Goal: Task Accomplishment & Management: Use online tool/utility

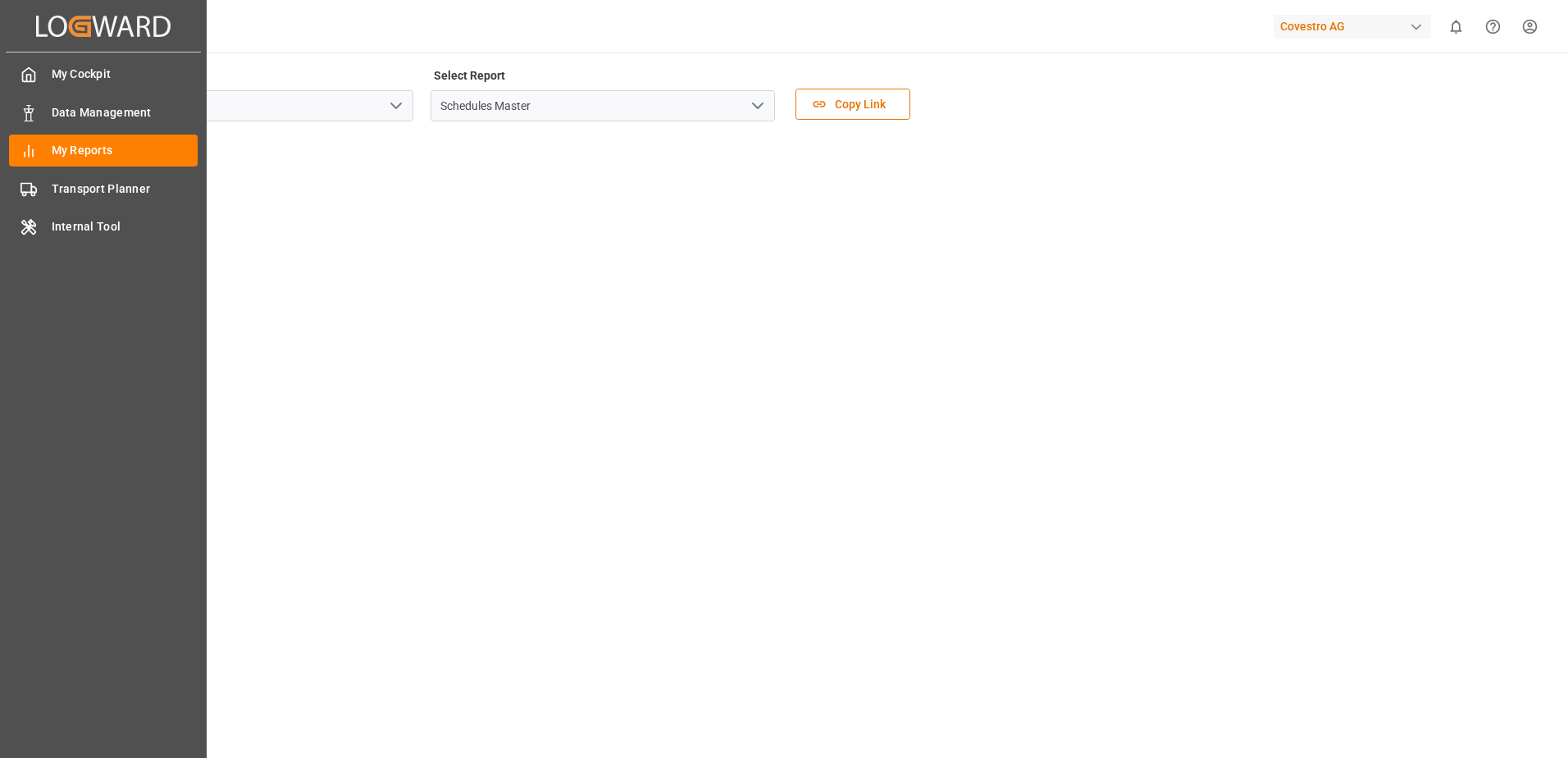
click at [64, 171] on div "My Cockpit My Cockpit Data Management Data Management My Reports My Reports Tra…" at bounding box center [103, 390] width 195 height 674
click at [60, 183] on span "Transport Planner" at bounding box center [125, 188] width 147 height 17
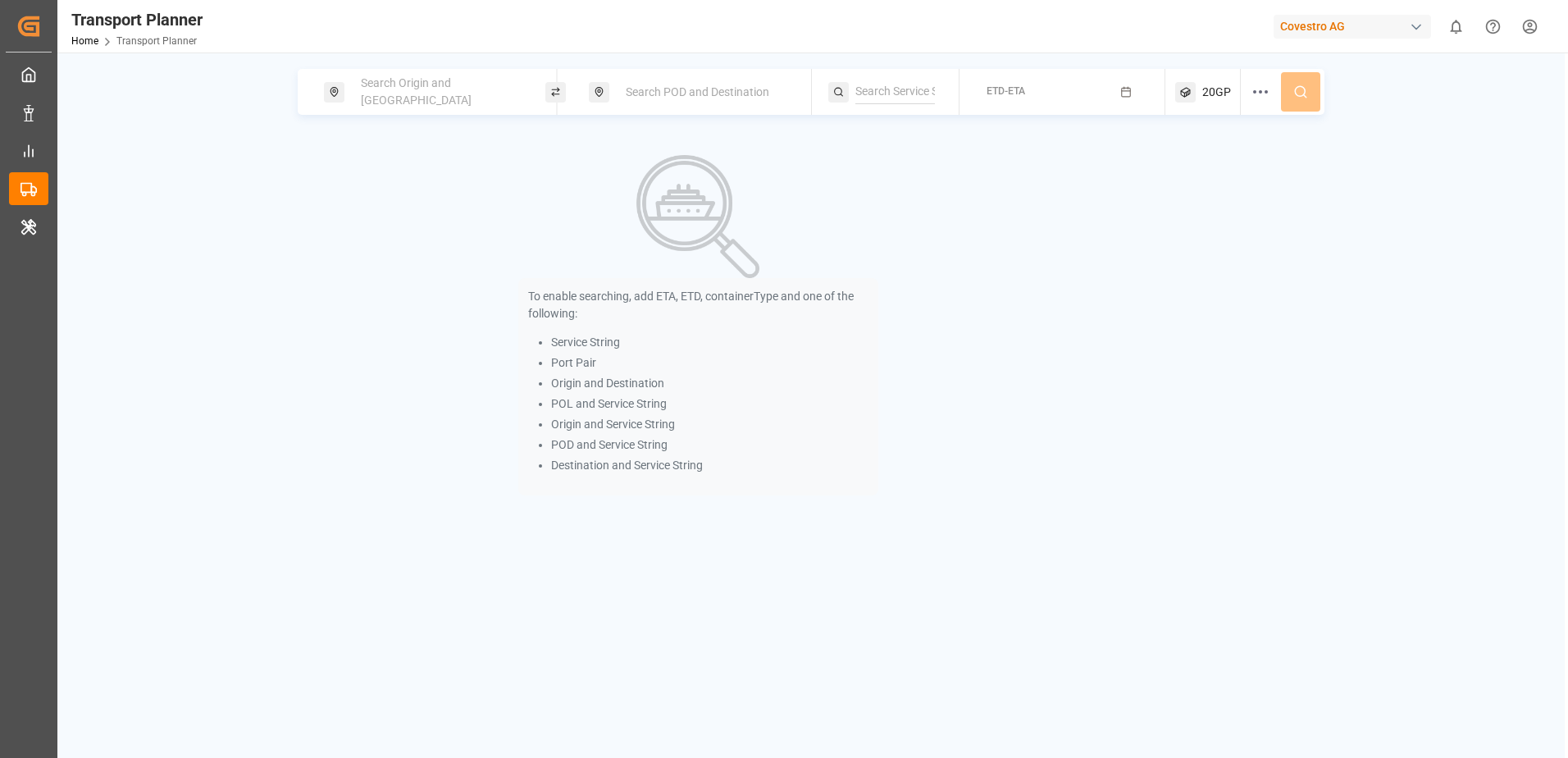
click at [463, 101] on div "Search Origin and [GEOGRAPHIC_DATA]" at bounding box center [440, 92] width 178 height 47
click at [403, 210] on input at bounding box center [425, 222] width 165 height 25
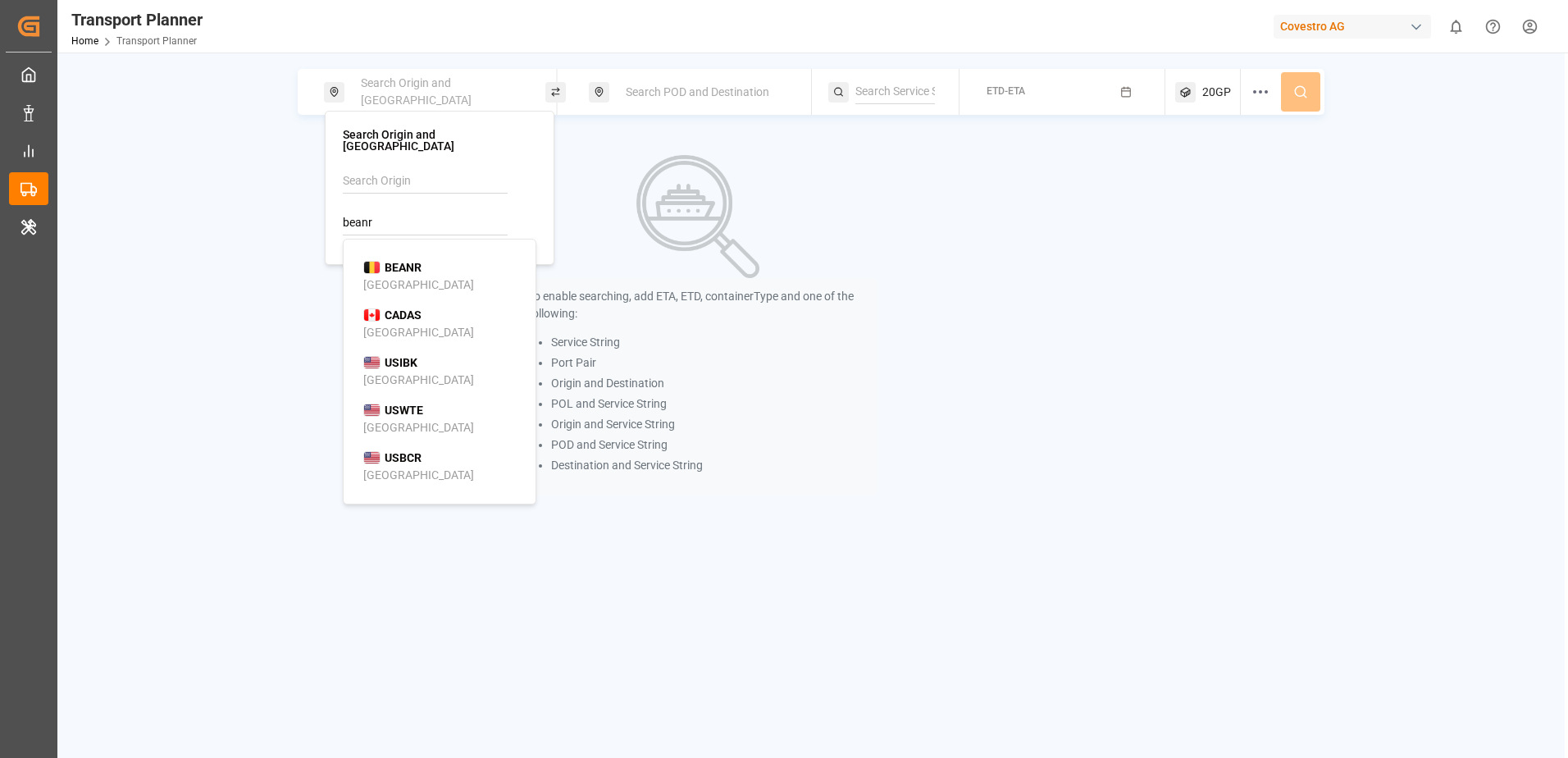
click at [423, 263] on div "BEANR [GEOGRAPHIC_DATA]" at bounding box center [443, 276] width 159 height 35
type input "BEANR"
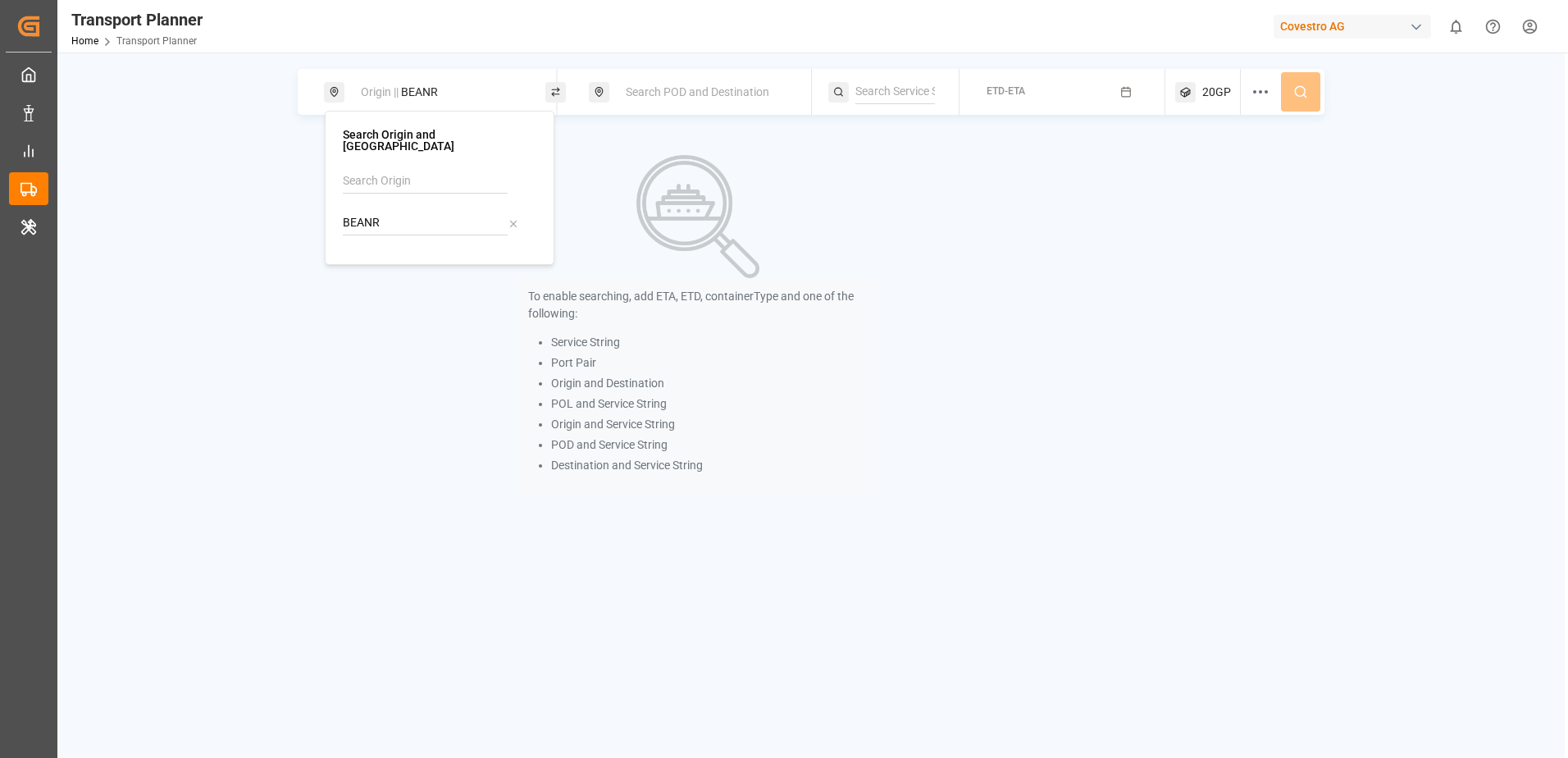
click at [679, 91] on span "Search POD and Destination" at bounding box center [697, 92] width 144 height 14
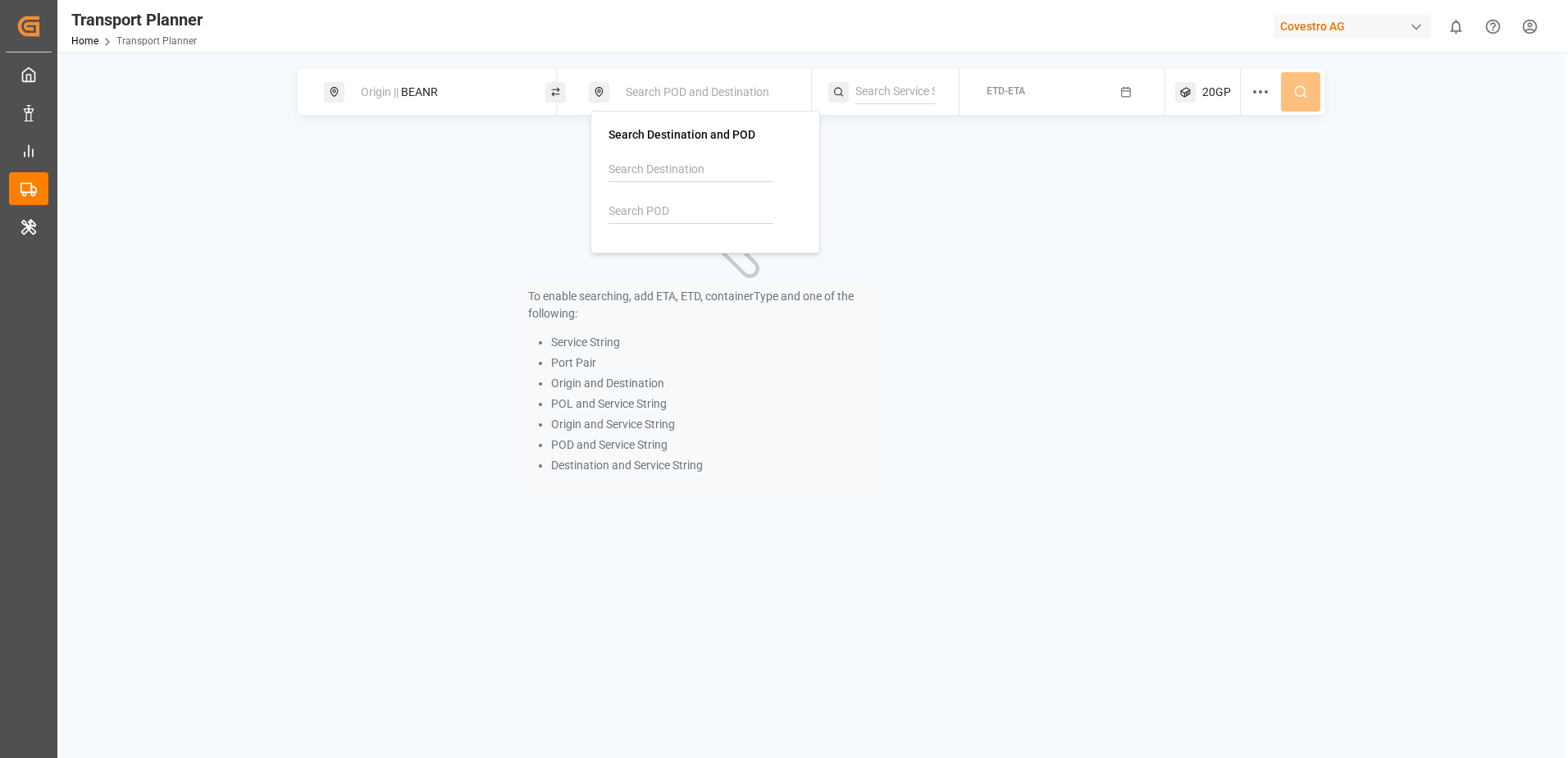
click at [665, 205] on input at bounding box center [691, 211] width 165 height 25
click at [676, 265] on div "THBKK [GEOGRAPHIC_DATA]" at bounding box center [708, 264] width 159 height 35
type input "THBKK"
click at [852, 215] on div "To enable searching, add ETA, ETD, containerType and one of the following: Serv…" at bounding box center [698, 324] width 360 height 379
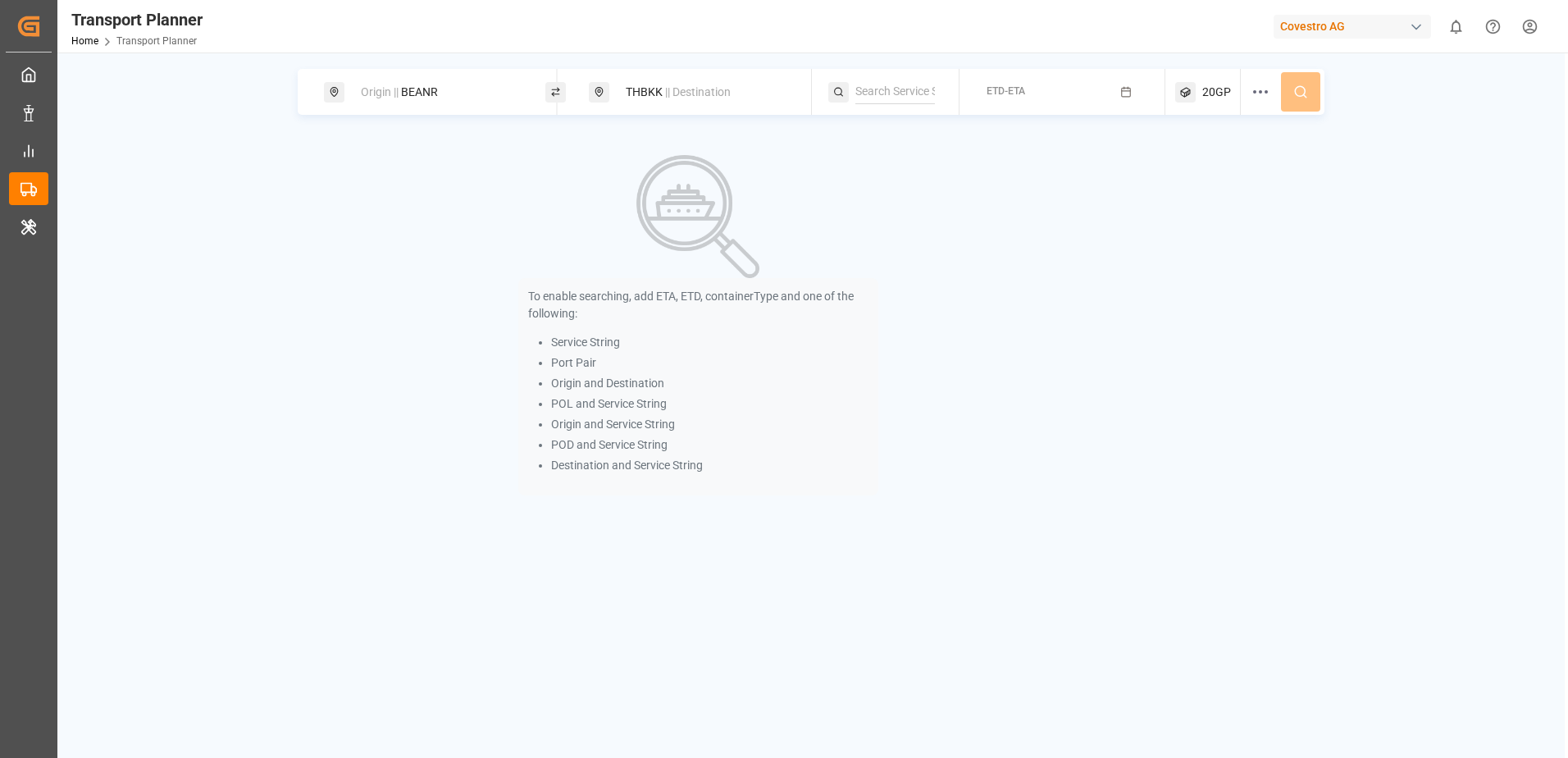
click at [1035, 95] on button "ETD-ETA" at bounding box center [1063, 92] width 186 height 32
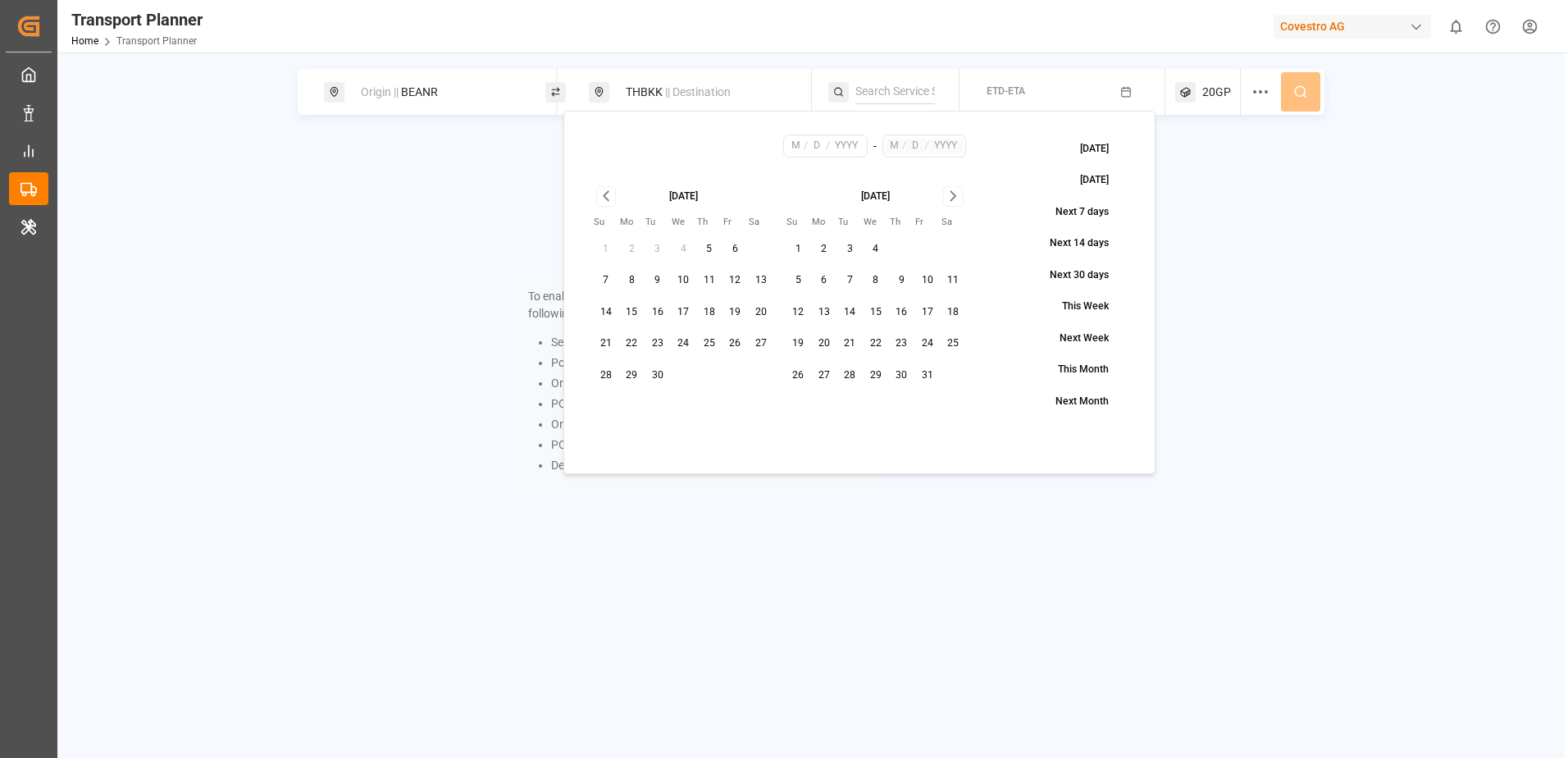
click at [629, 313] on button "15" at bounding box center [632, 312] width 26 height 26
type input "9"
type input "15"
type input "2025"
click at [952, 200] on icon "Go to next month" at bounding box center [953, 195] width 19 height 19
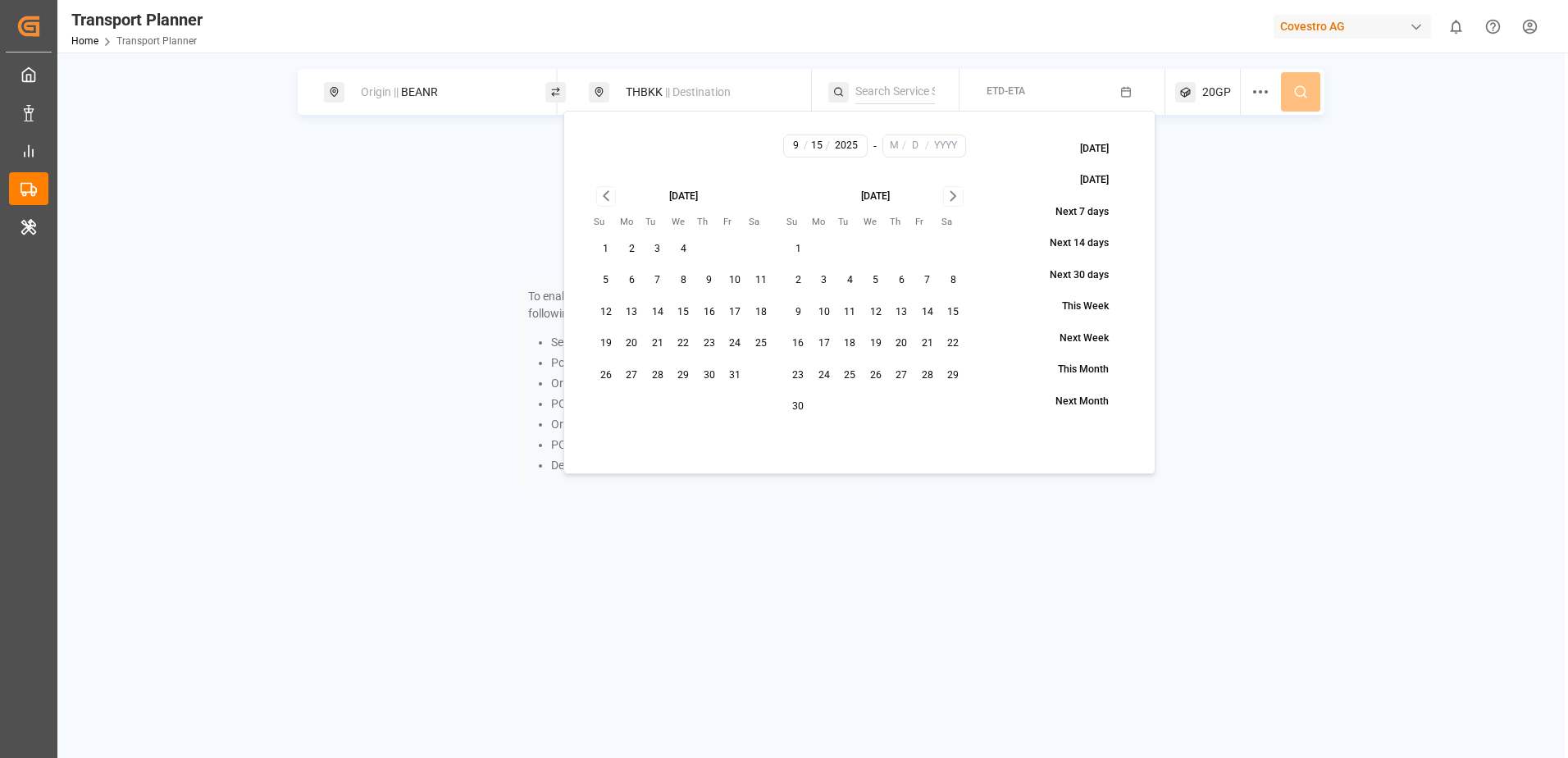
click at [953, 281] on button "8" at bounding box center [953, 280] width 26 height 26
type input "11"
type input "8"
type input "2025"
click at [1271, 258] on div "To enable searching, add ETA, ETD, containerType and one of the following: Serv…" at bounding box center [811, 324] width 1027 height 379
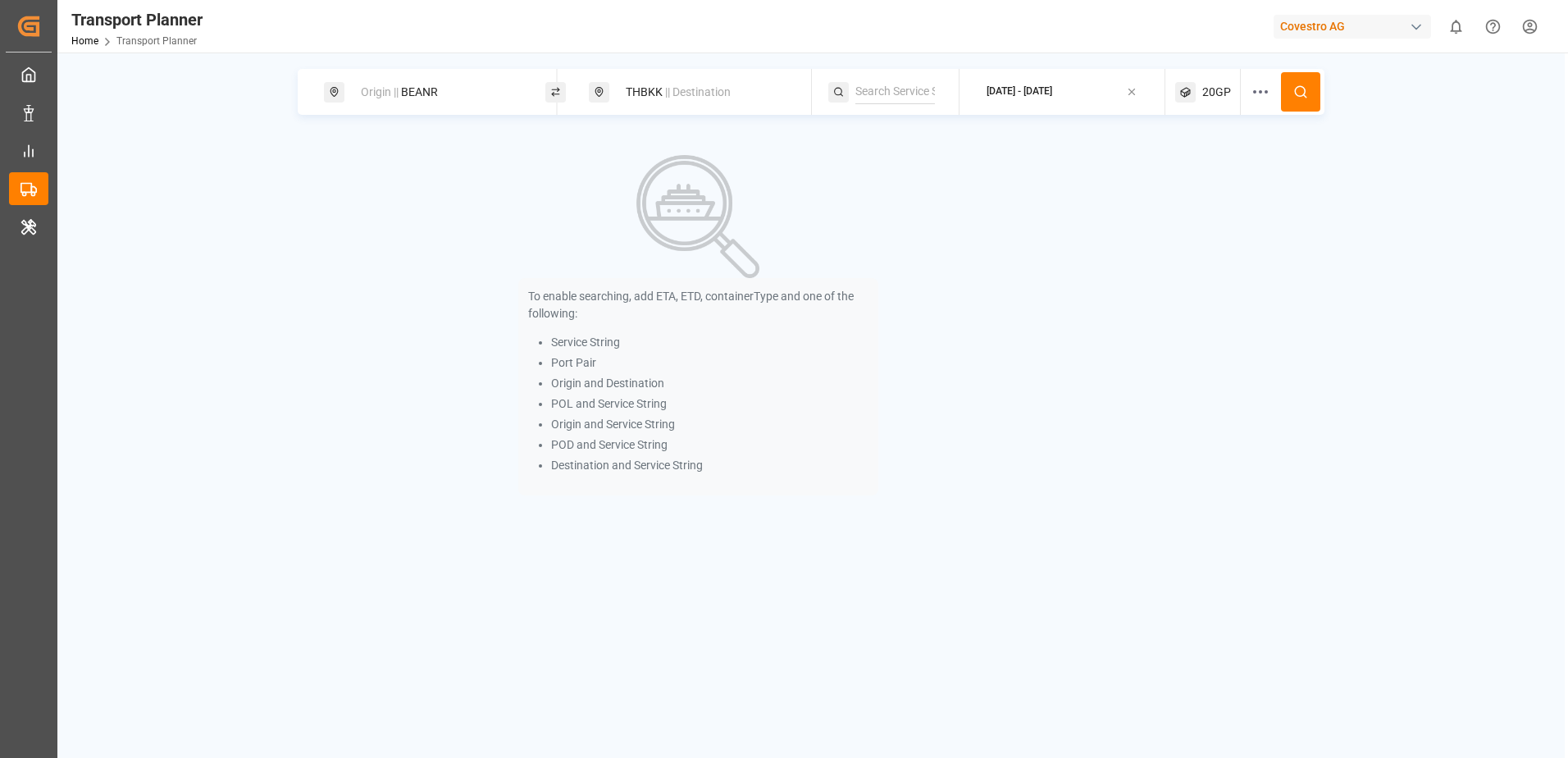
click at [1248, 87] on div "Origin || BEANR THBKK || Destination [DATE] - [DATE] 20GP" at bounding box center [811, 92] width 1027 height 46
click at [1256, 88] on icon at bounding box center [1260, 91] width 19 height 19
click at [1281, 280] on button "Select Carrier SCAC..." at bounding box center [1265, 292] width 157 height 29
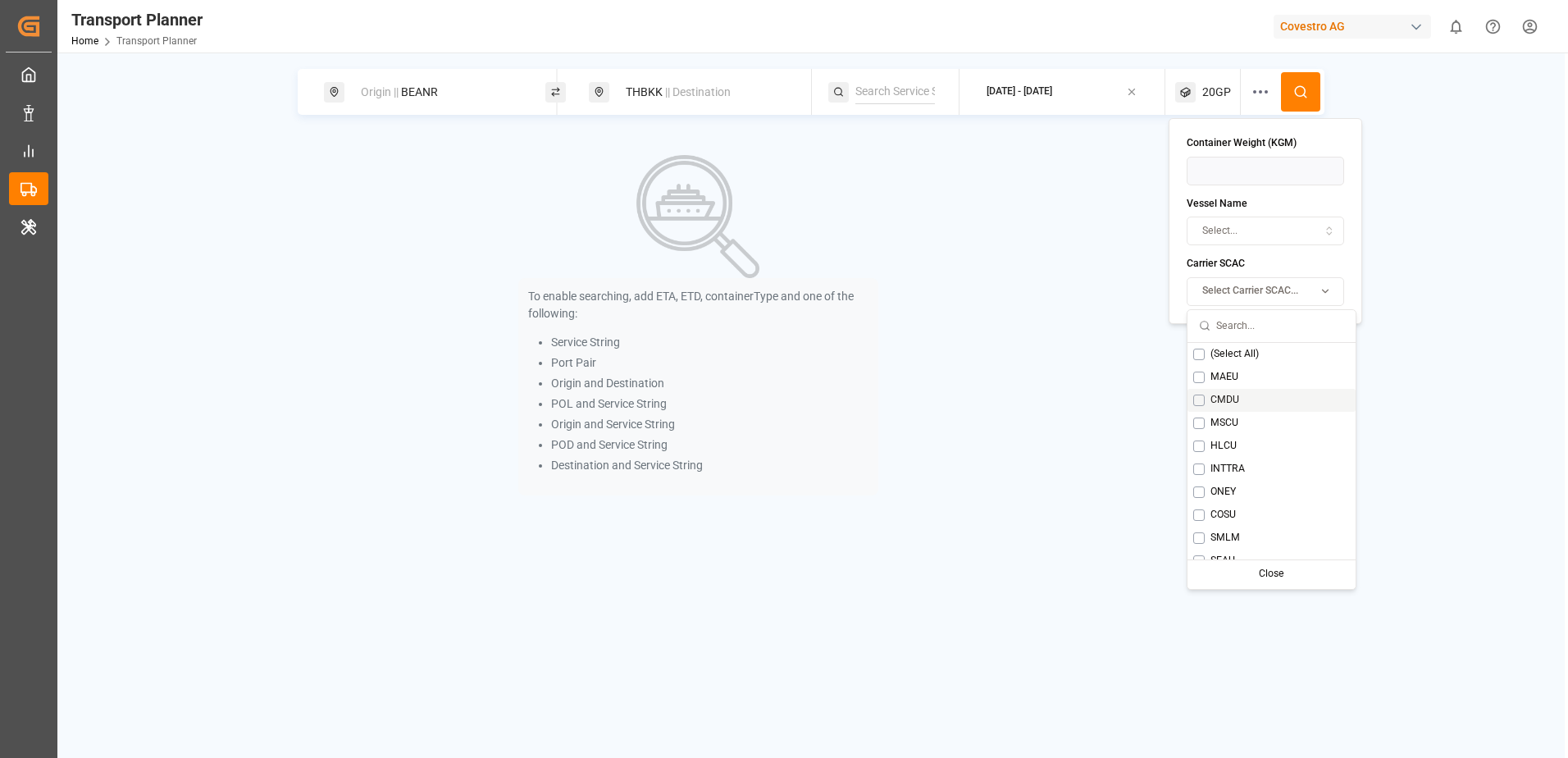
click at [1245, 390] on div "CMDU" at bounding box center [1271, 400] width 168 height 23
click at [1130, 332] on div "To enable searching, add ETA, ETD, containerType and one of the following: Serv…" at bounding box center [811, 324] width 1027 height 379
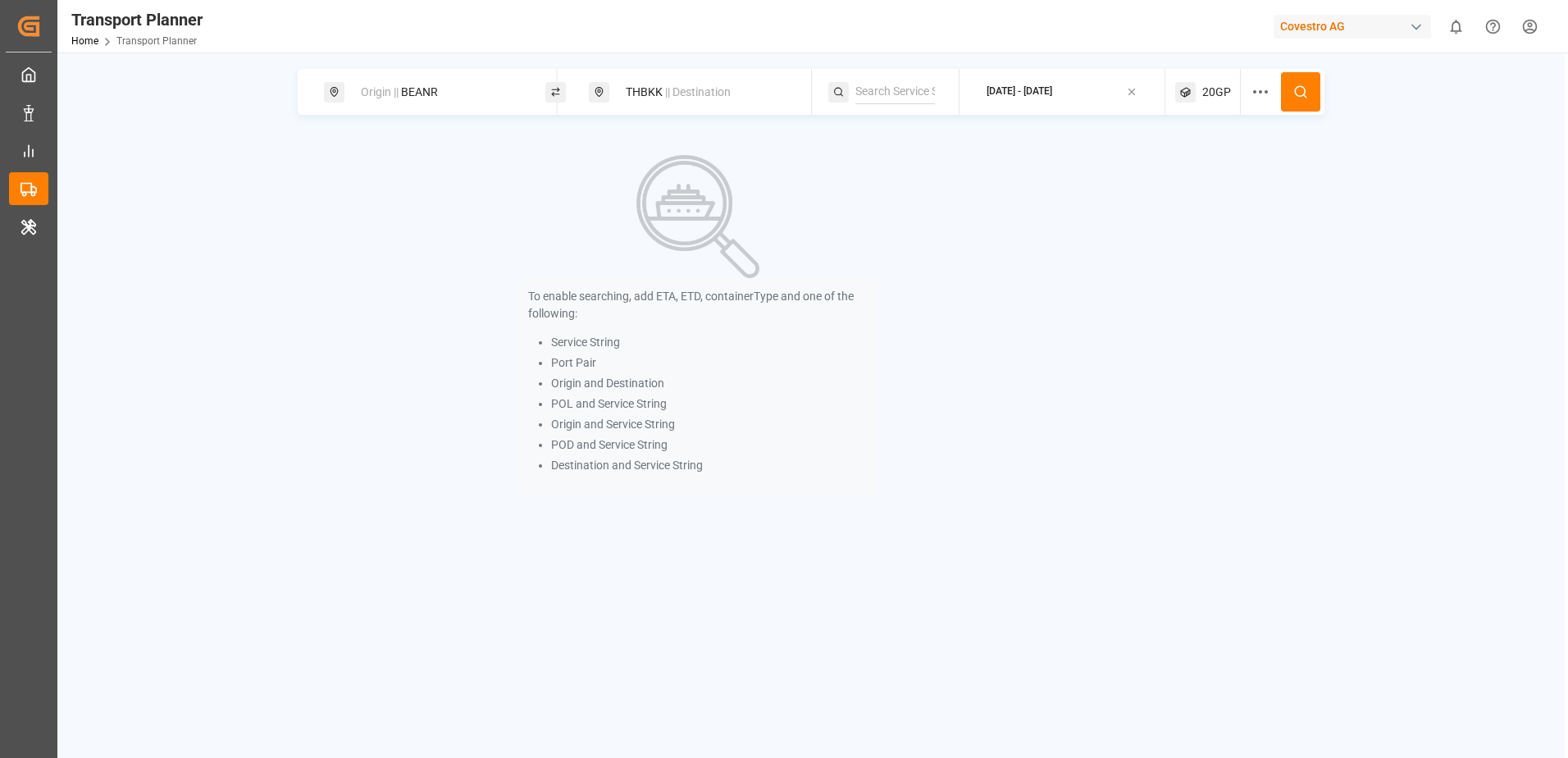
click at [1319, 91] on button at bounding box center [1301, 91] width 40 height 40
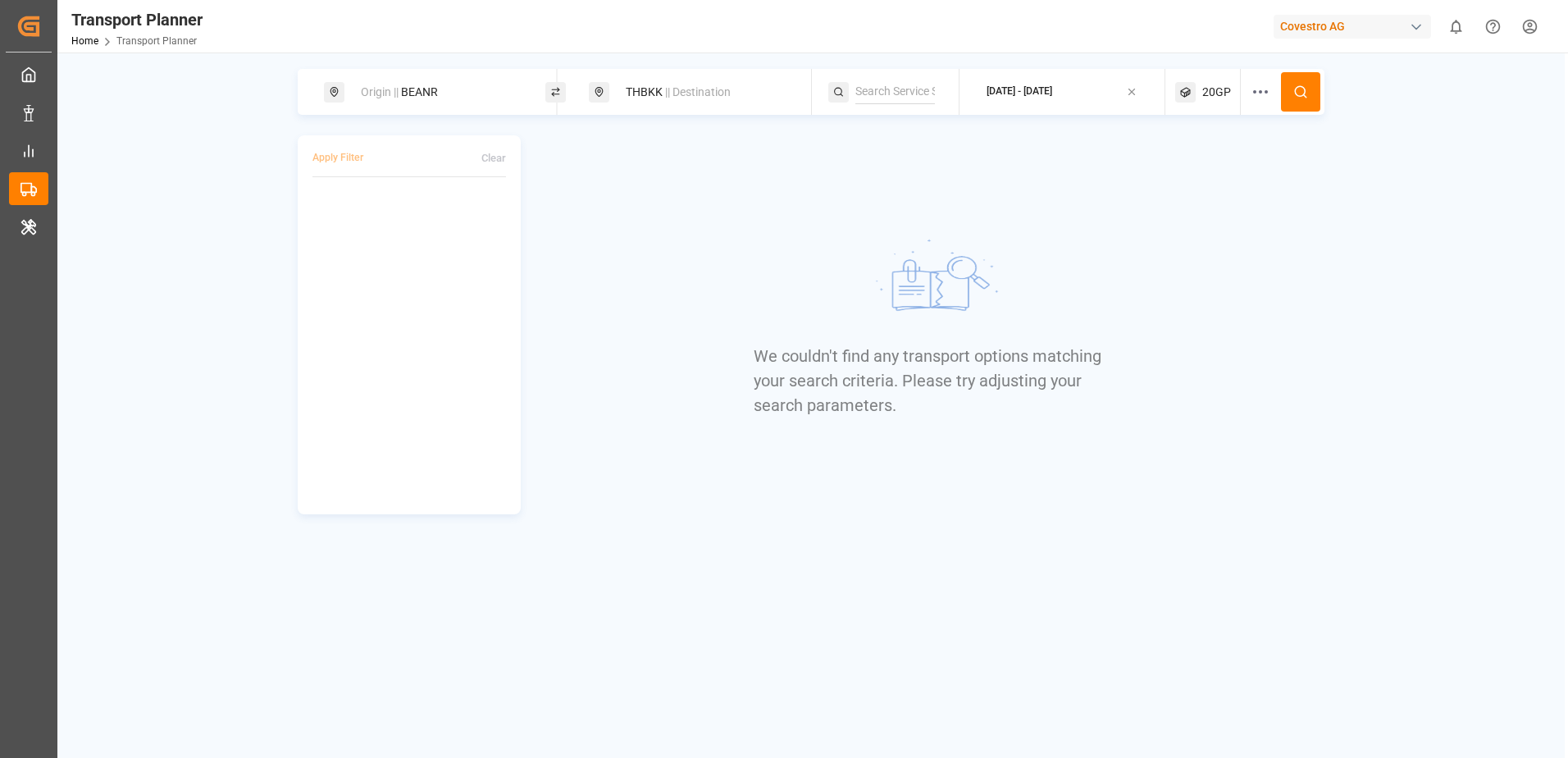
click at [1255, 90] on icon at bounding box center [1260, 91] width 19 height 19
click at [1272, 292] on icon "button" at bounding box center [1274, 292] width 3 height 3
click at [1270, 293] on span "Select Carrier SCAC..." at bounding box center [1250, 291] width 96 height 14
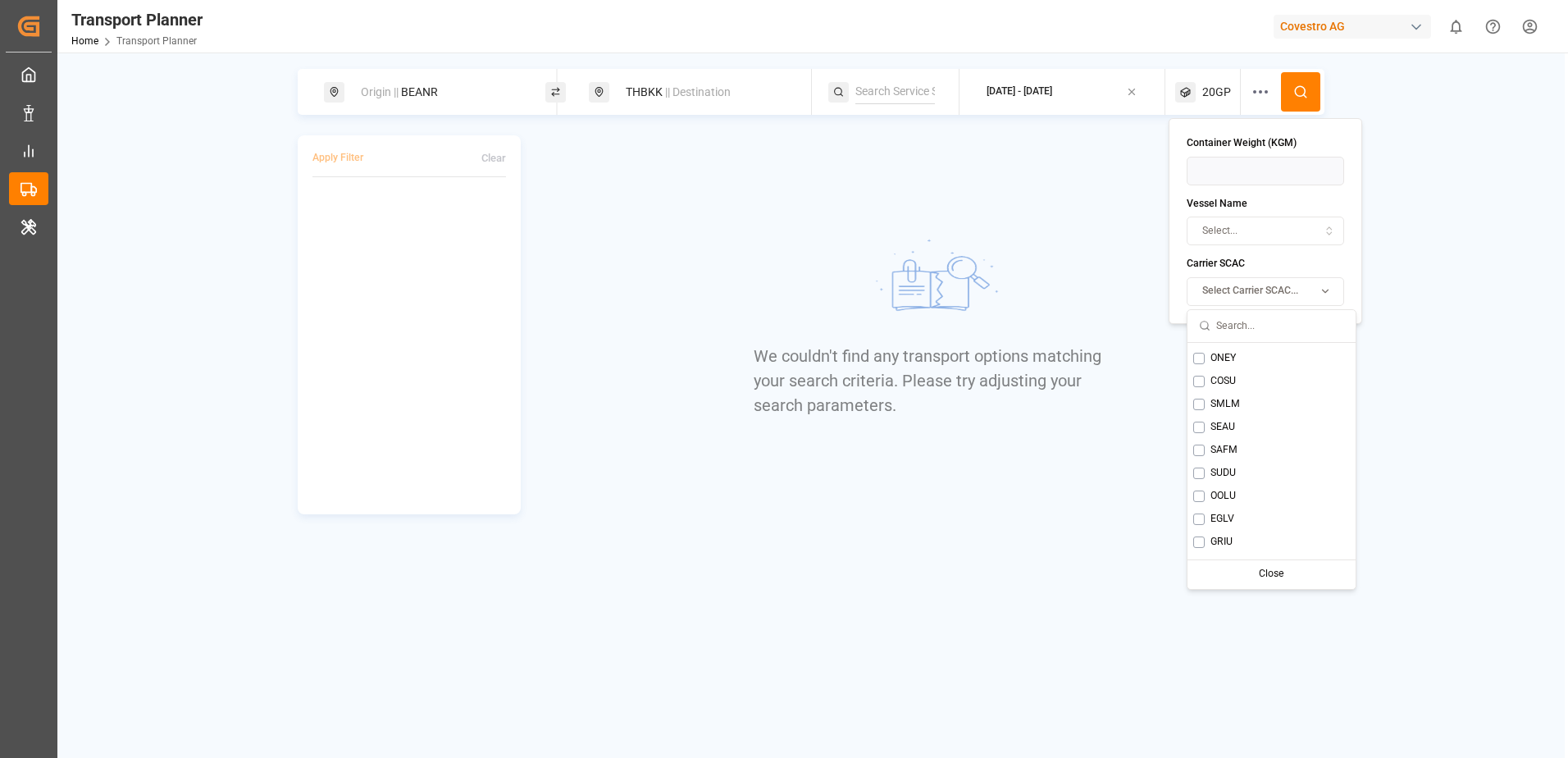
scroll to position [164, 0]
click at [1216, 461] on span "OOLU" at bounding box center [1223, 465] width 25 height 14
click at [1392, 363] on div "Origin || BEANR THBKK || Destination [DATE] - [DATE] 20GP Apply Filter Clear We…" at bounding box center [811, 292] width 1507 height 445
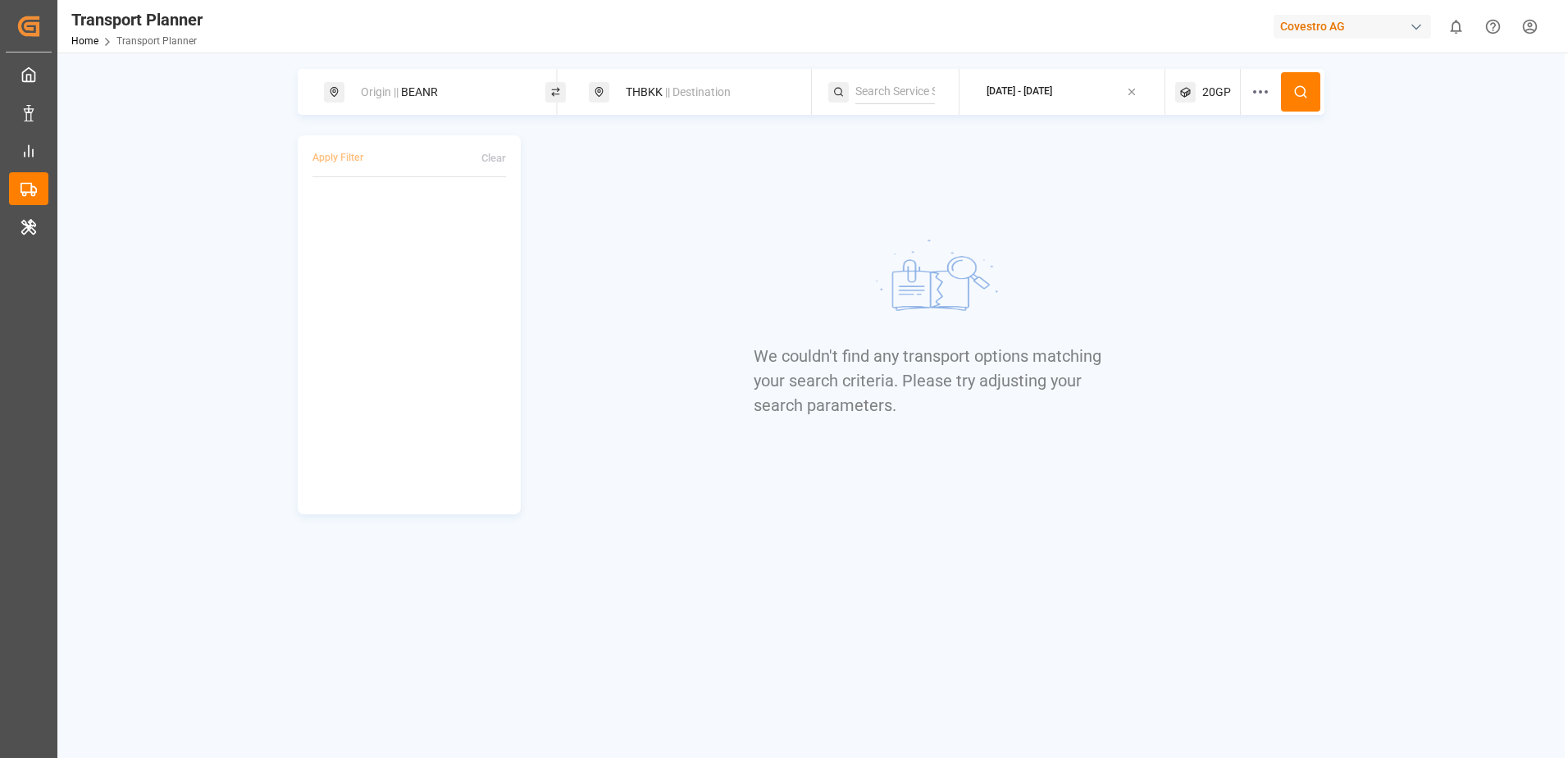
click at [1309, 94] on button at bounding box center [1301, 91] width 40 height 40
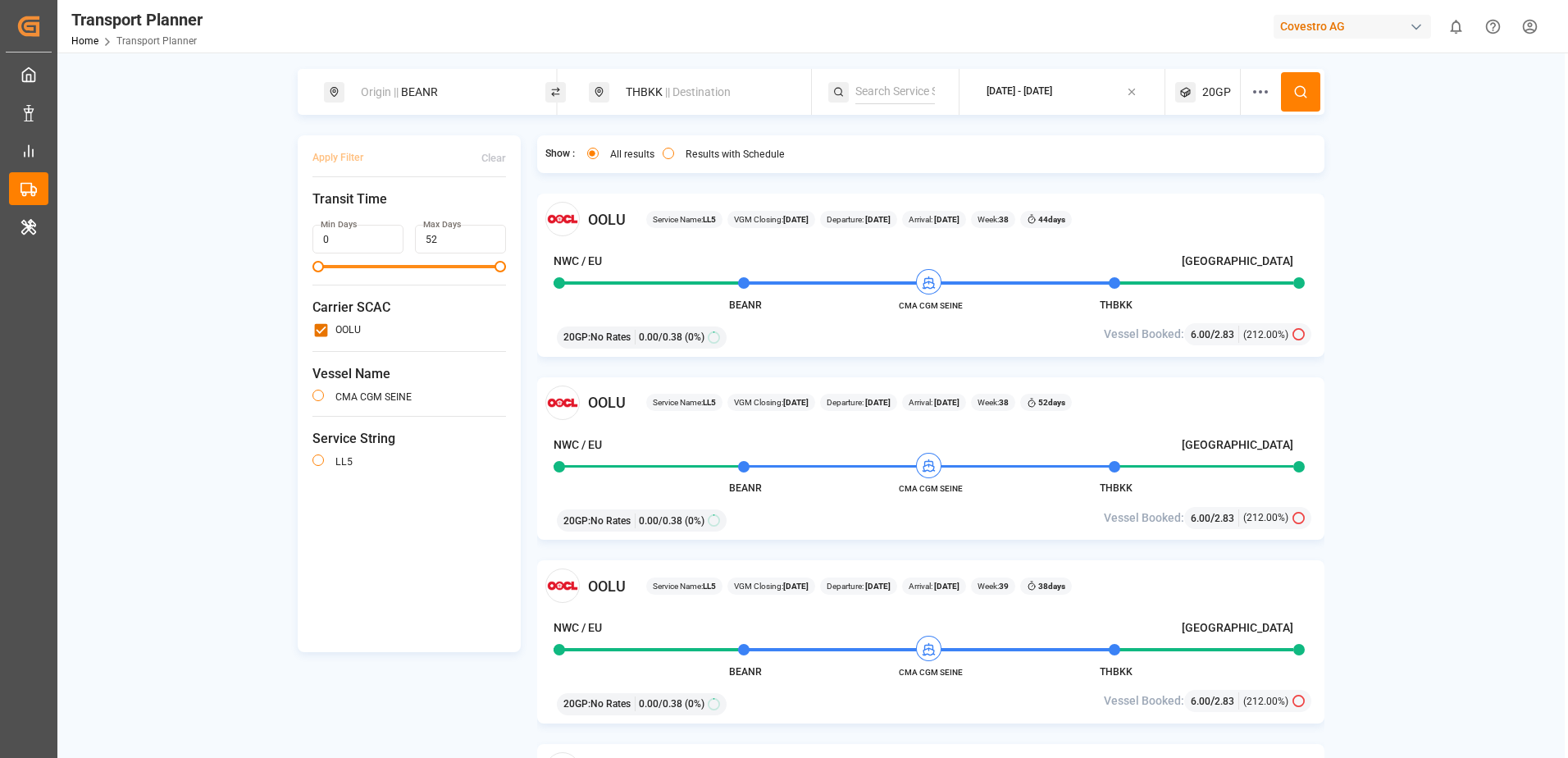
click at [1466, 349] on div "Origin || BEANR THBKK || Destination [DATE] - [DATE] 20GP Apply Filter Clear Tr…" at bounding box center [811, 434] width 1507 height 730
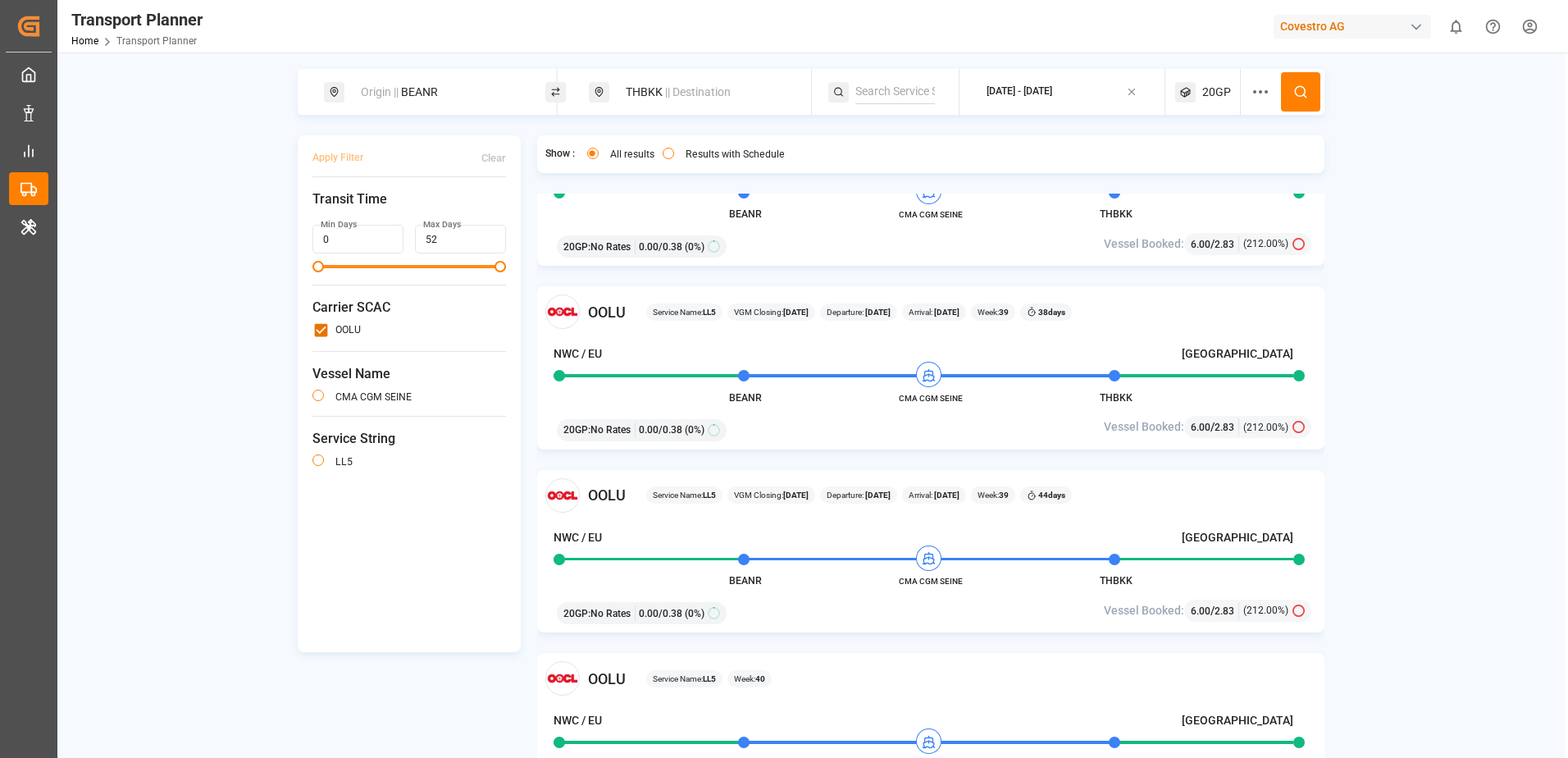
scroll to position [328, 0]
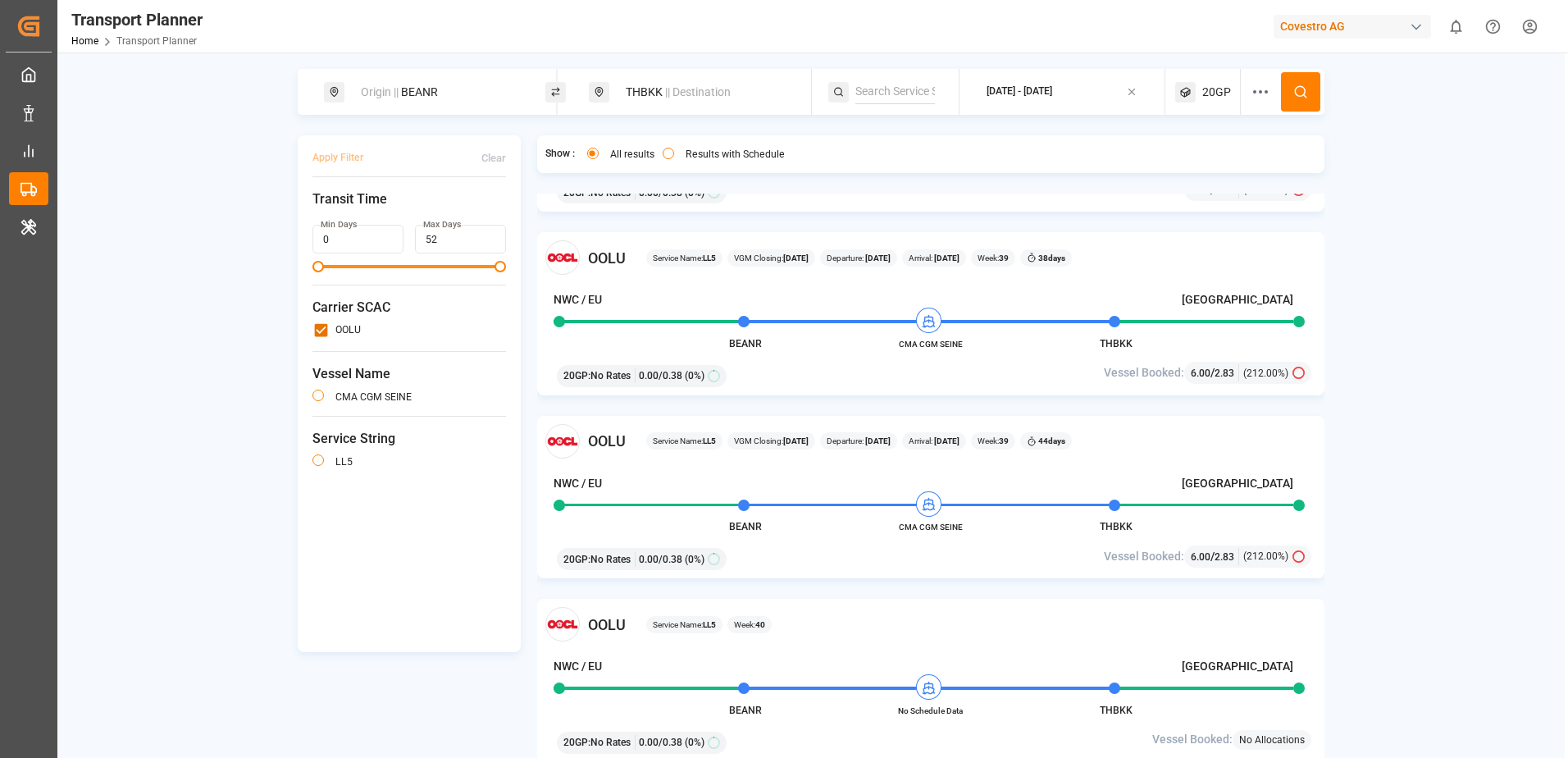
click at [492, 87] on div "Origin || BEANR" at bounding box center [440, 92] width 178 height 30
click at [511, 218] on icon at bounding box center [514, 224] width 12 height 12
click at [460, 214] on input at bounding box center [425, 222] width 165 height 25
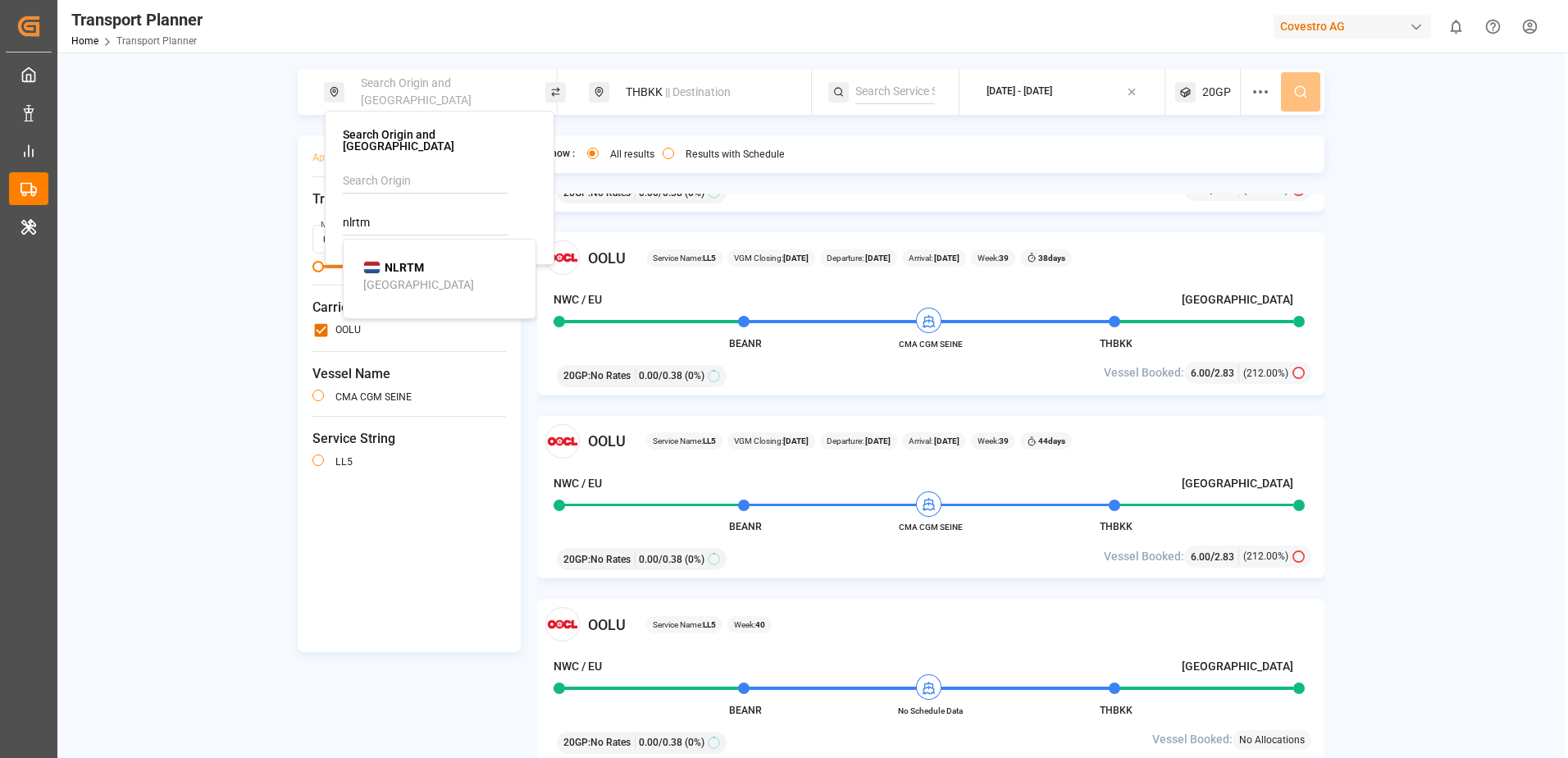
click at [447, 259] on div "NLRTM [GEOGRAPHIC_DATA]" at bounding box center [443, 276] width 159 height 35
type input "NLRTM"
click at [652, 86] on div "THBKK || Destination" at bounding box center [705, 92] width 178 height 30
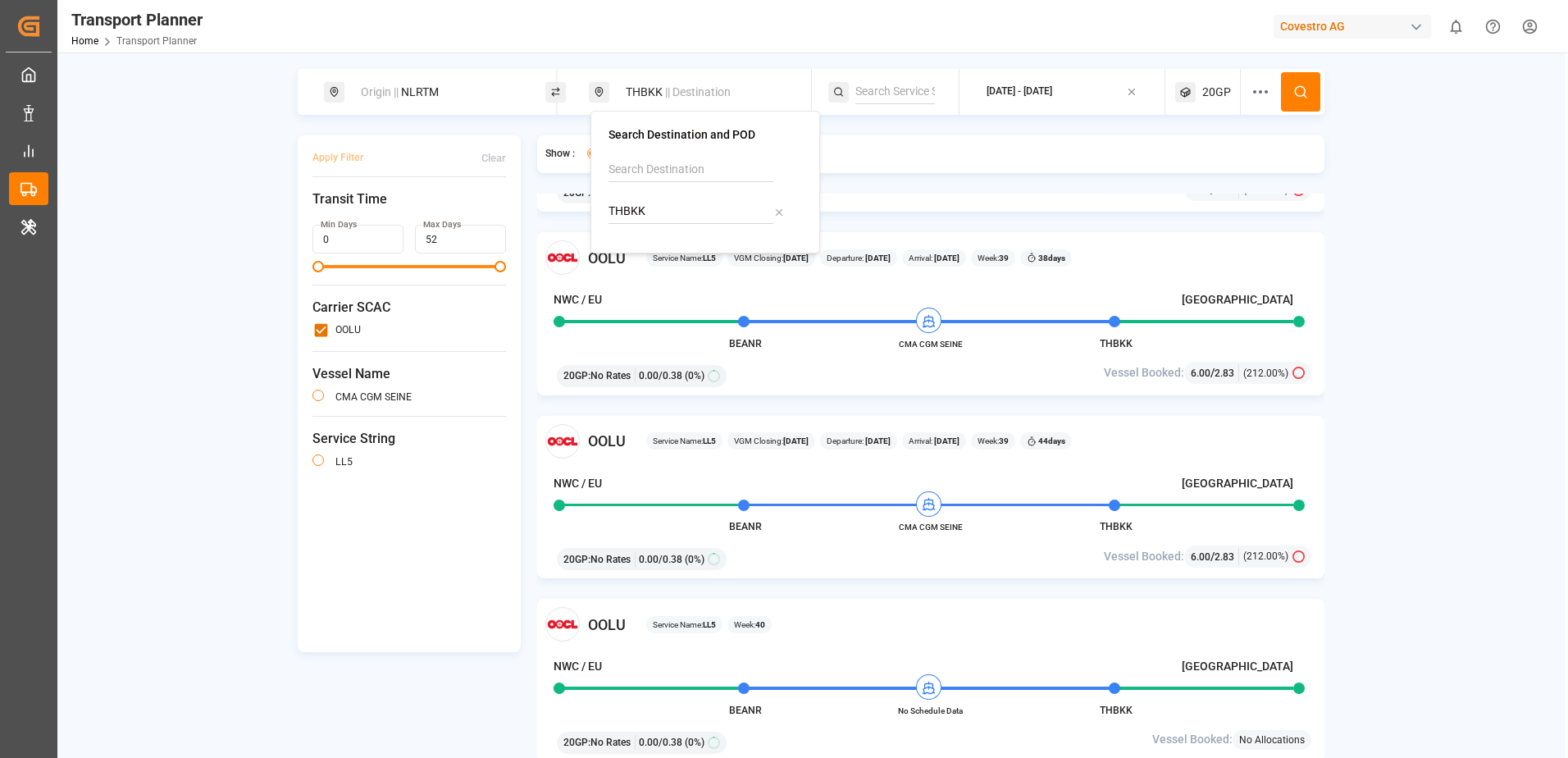
click at [777, 207] on icon at bounding box center [779, 213] width 12 height 12
click at [736, 211] on input at bounding box center [691, 211] width 165 height 25
click at [708, 270] on div "Keelung (Chilung)" at bounding box center [674, 273] width 90 height 17
type input "TWKEL"
click at [977, 176] on div "Show : All results Results with Schedule OOLU Service Name: LL5 VGM Closing: [D…" at bounding box center [932, 467] width 788 height 664
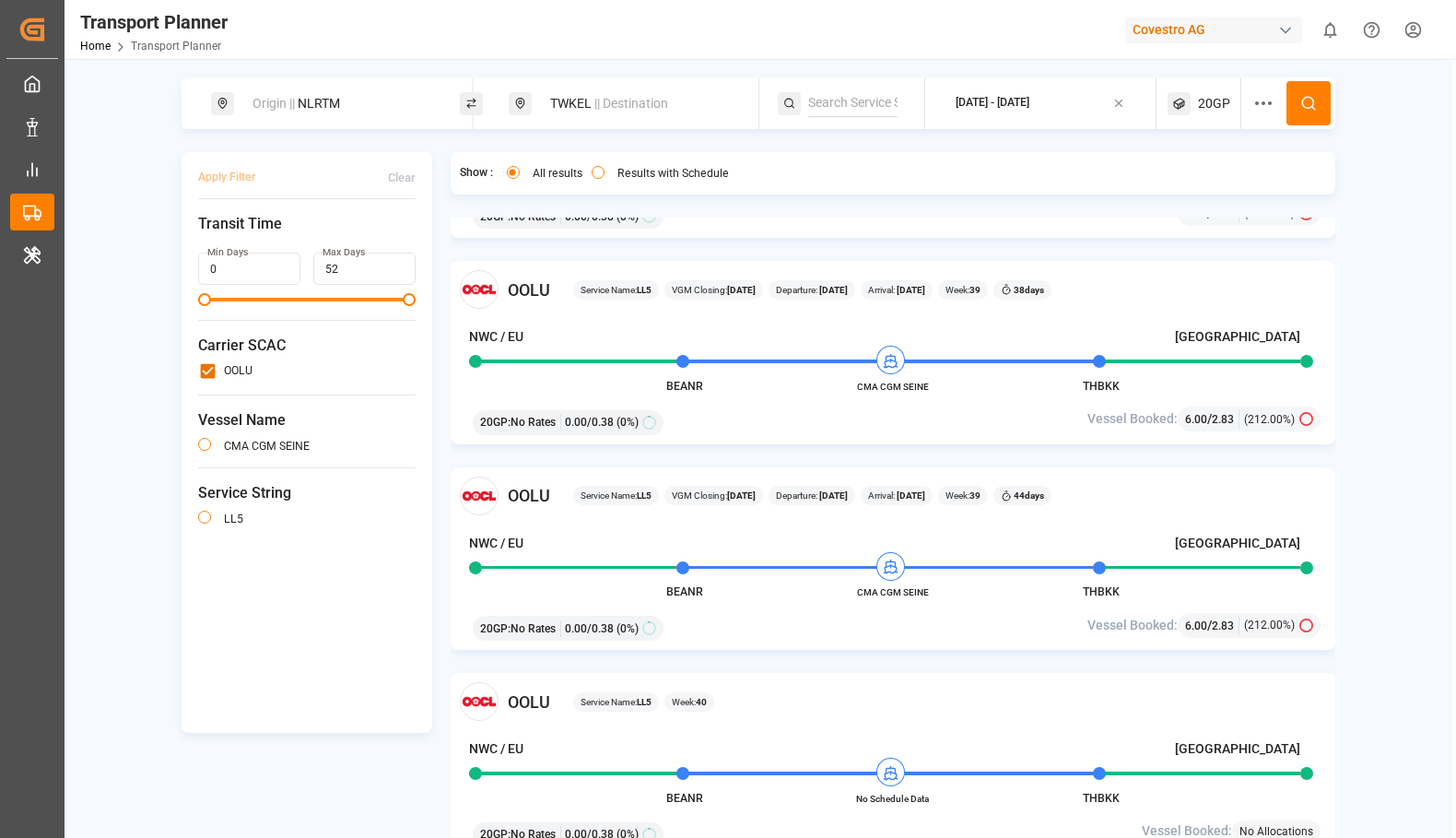
click at [1010, 95] on div "[DATE] - [DATE]" at bounding box center [993, 103] width 74 height 16
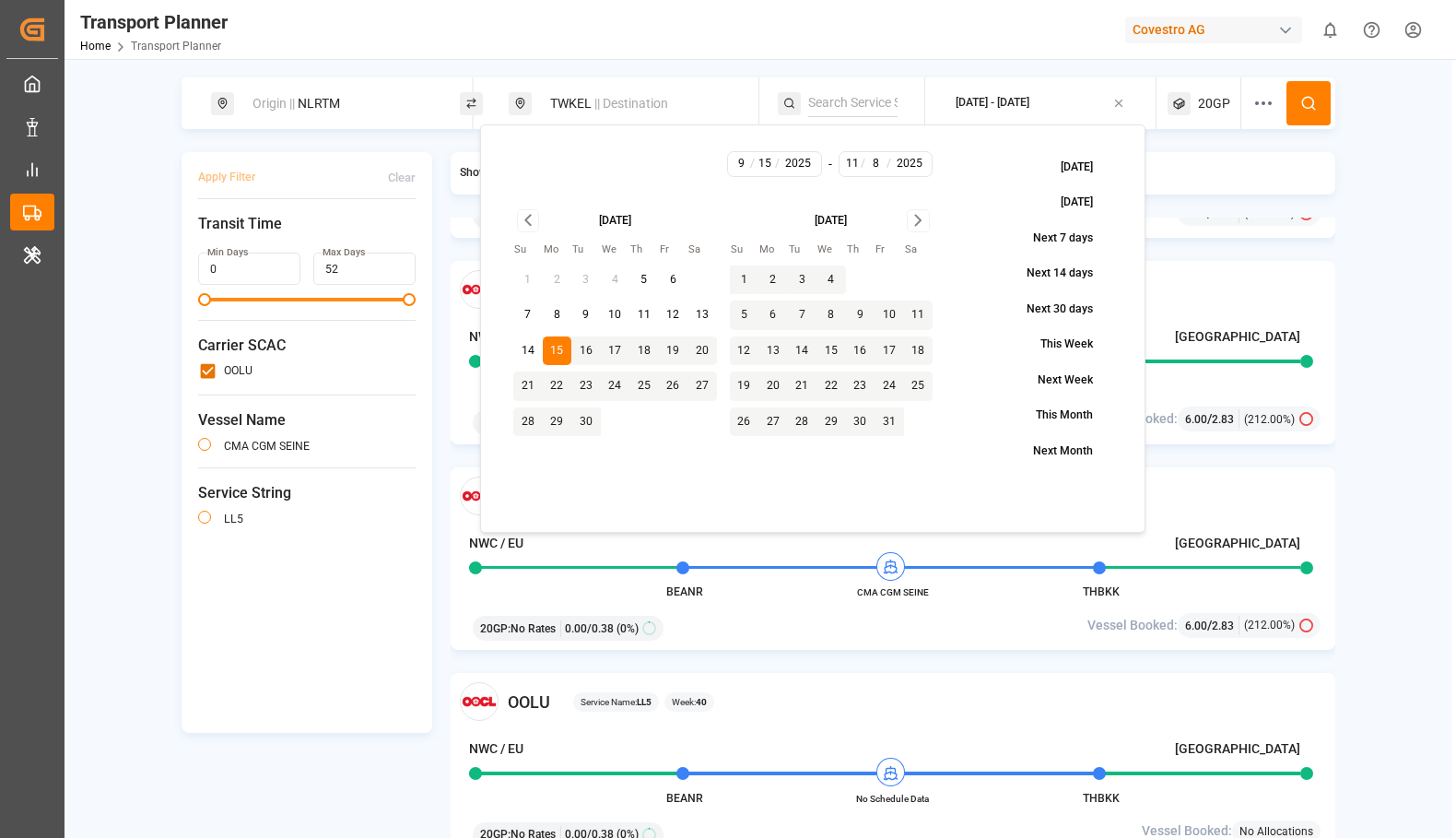
click at [750, 386] on button "19" at bounding box center [744, 386] width 29 height 29
type input "10"
type input "19"
click at [750, 386] on button "19" at bounding box center [744, 386] width 29 height 29
type input "10"
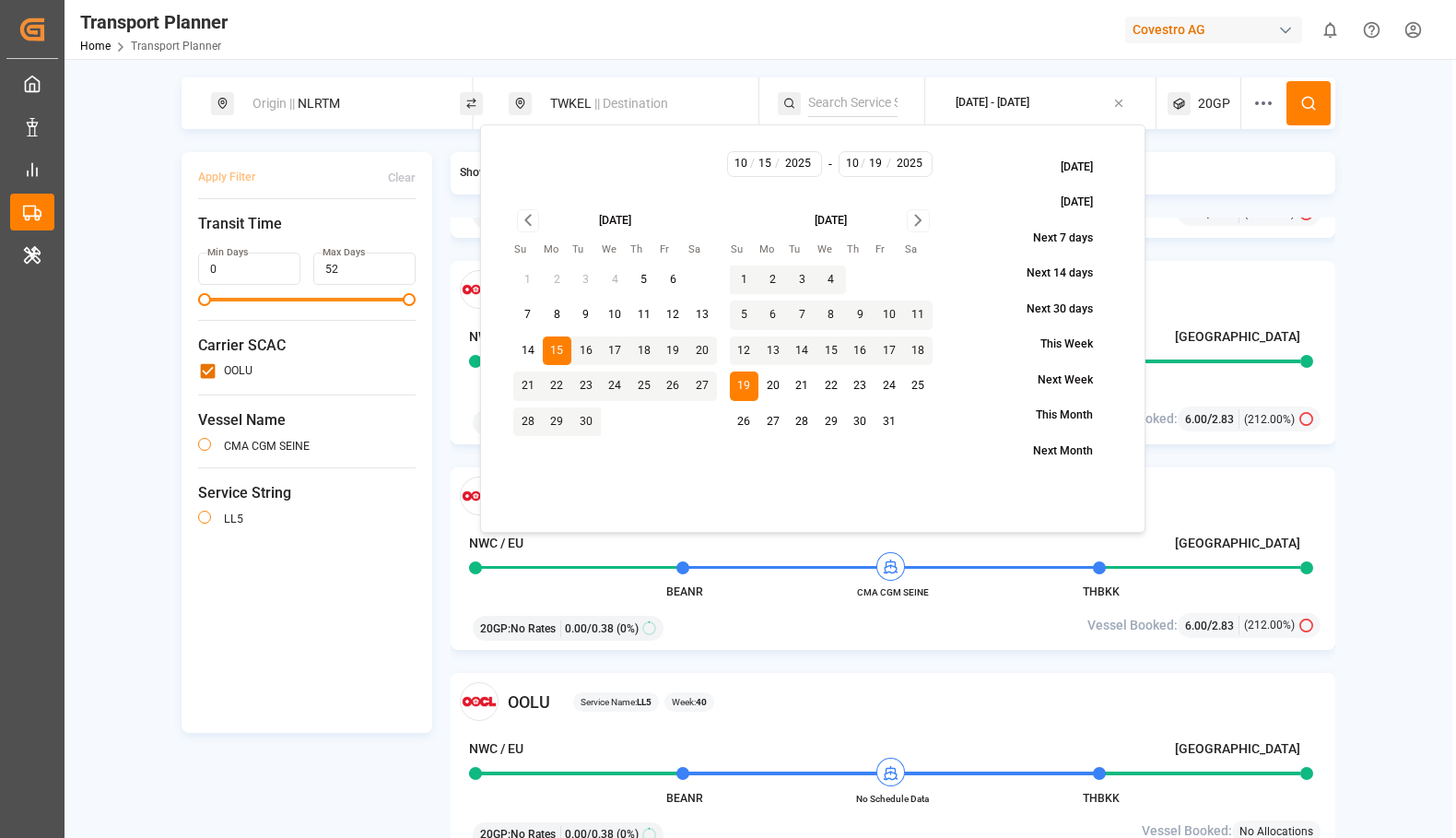
type input "19"
click at [917, 347] on button "18" at bounding box center [918, 351] width 29 height 29
type input "18"
type input "10"
type input "19"
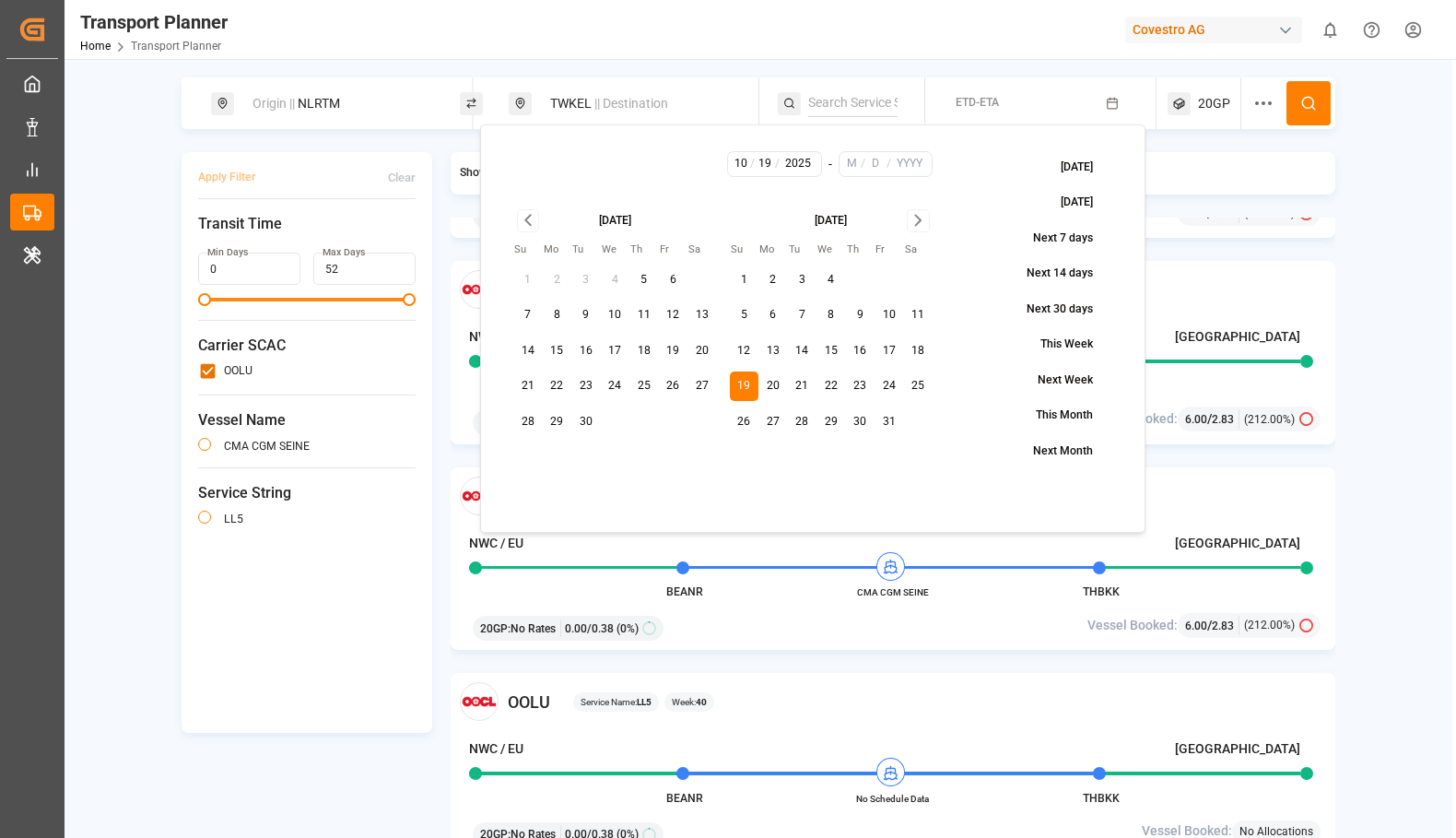
type input "2025"
click at [921, 347] on button "18" at bounding box center [918, 351] width 29 height 29
click at [879, 352] on button "17" at bounding box center [889, 351] width 29 height 29
click at [752, 389] on button "19" at bounding box center [744, 386] width 29 height 29
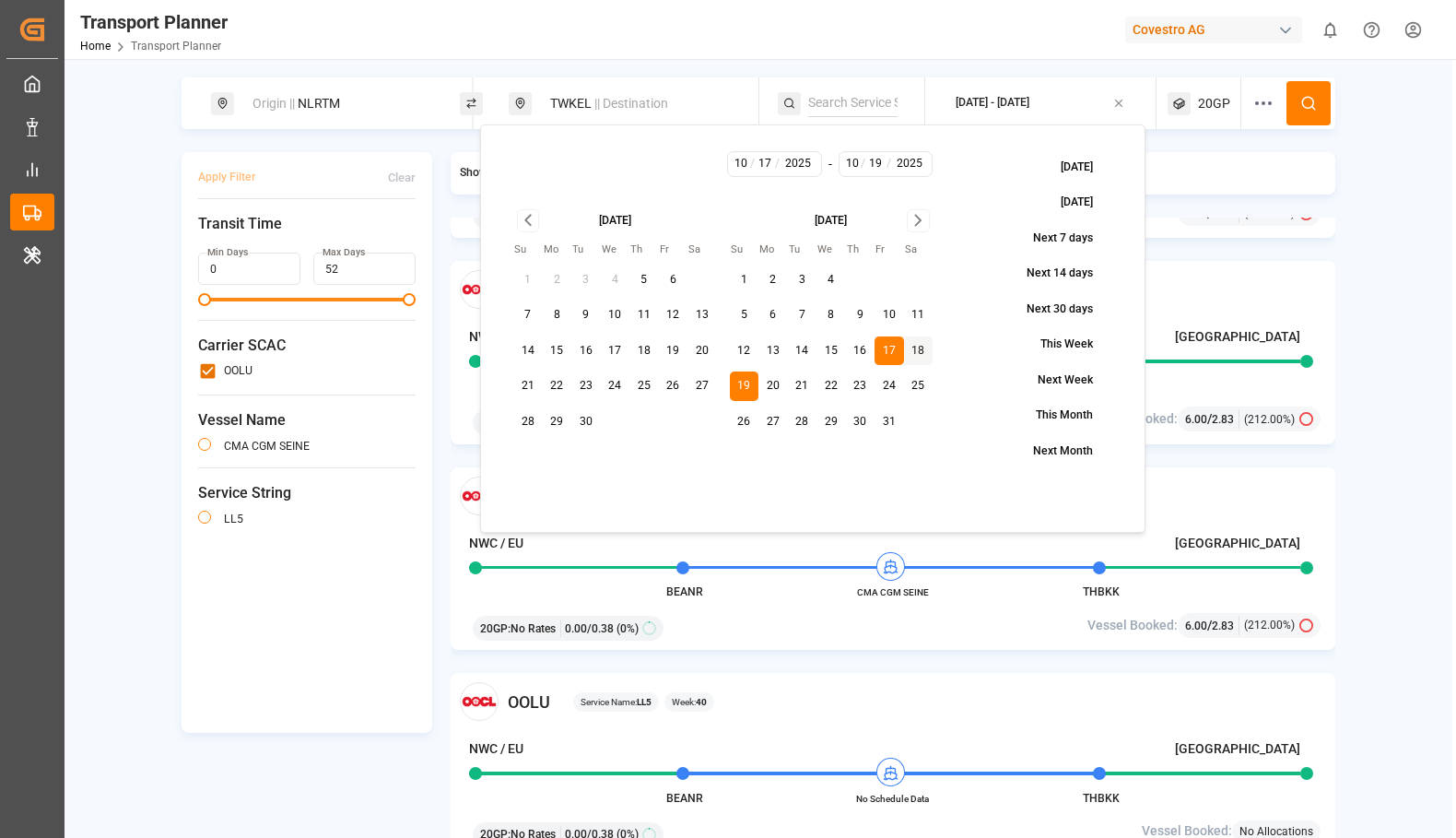
type input "19"
click at [910, 352] on button "18" at bounding box center [918, 351] width 29 height 29
type input "18"
type input "10"
type input "19"
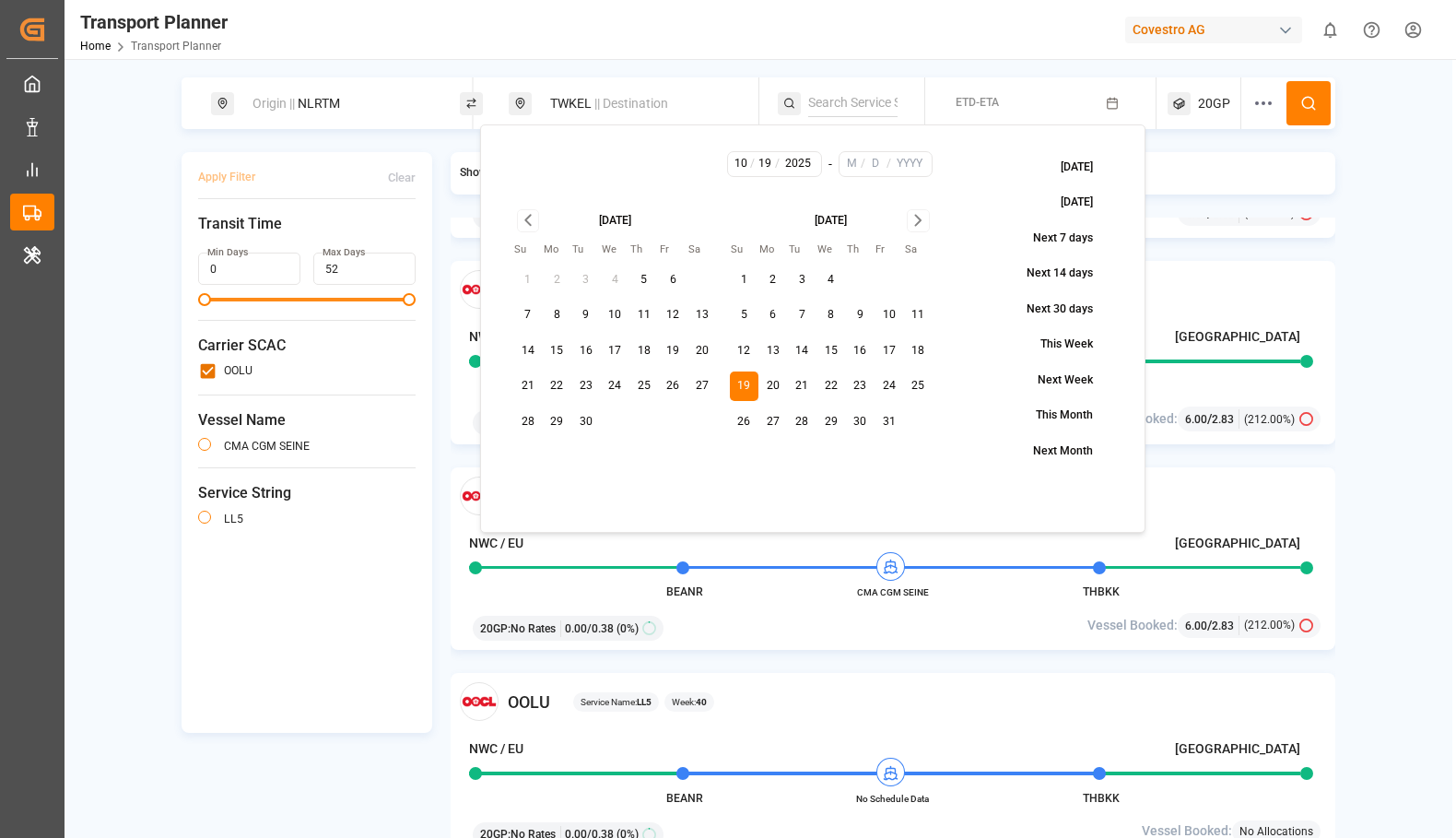
type input "2025"
click at [752, 385] on button "19" at bounding box center [744, 386] width 29 height 29
type input "19"
click at [752, 385] on button "19" at bounding box center [744, 386] width 29 height 29
type input "10"
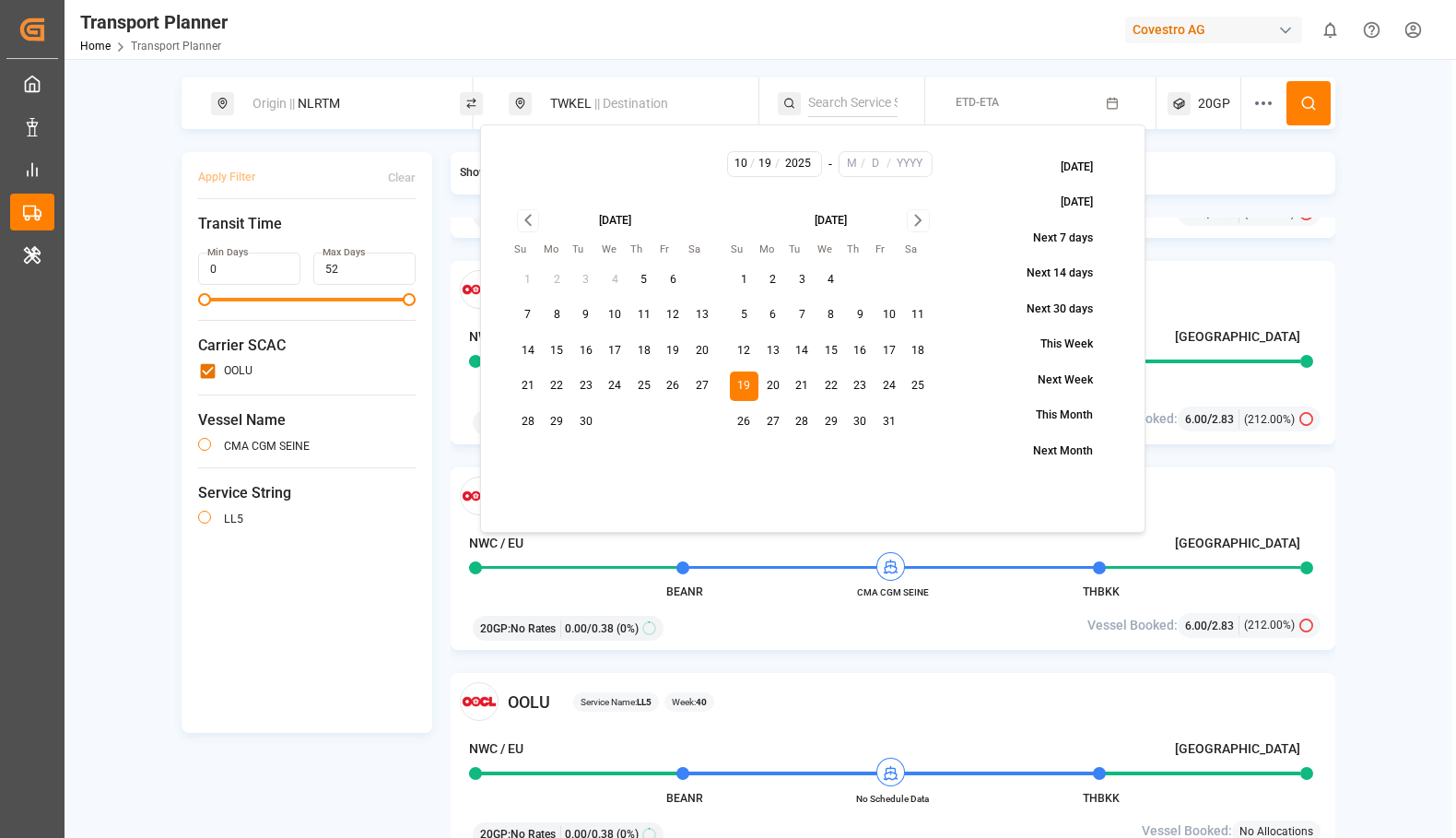
type input "19"
type input "2025"
click at [909, 356] on button "18" at bounding box center [918, 351] width 29 height 29
type input "18"
click at [920, 349] on button "18" at bounding box center [918, 351] width 29 height 29
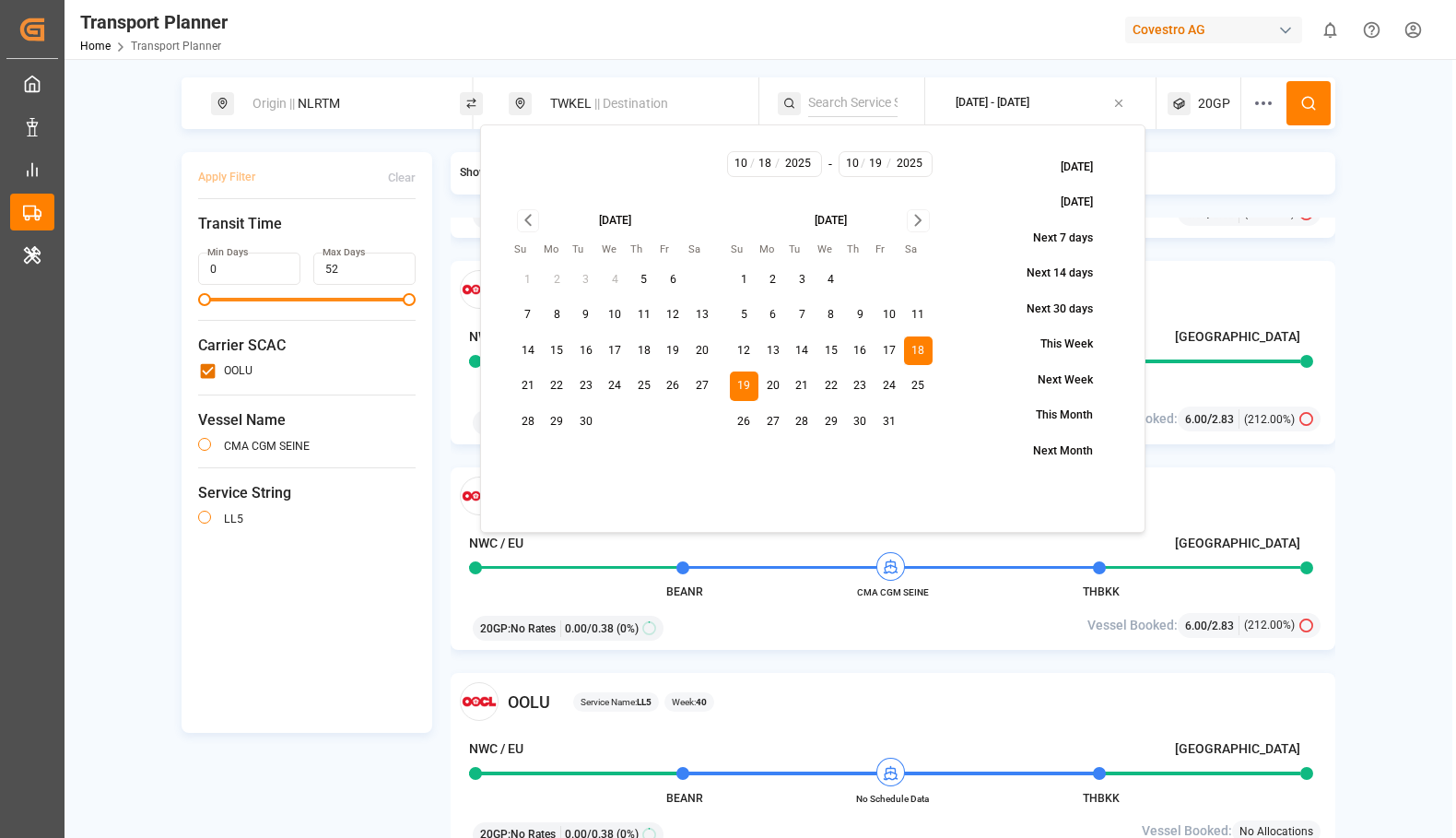
click at [926, 224] on icon "Go to next month" at bounding box center [918, 219] width 21 height 22
click at [837, 355] on button "17" at bounding box center [831, 351] width 29 height 29
type input "12"
type input "17"
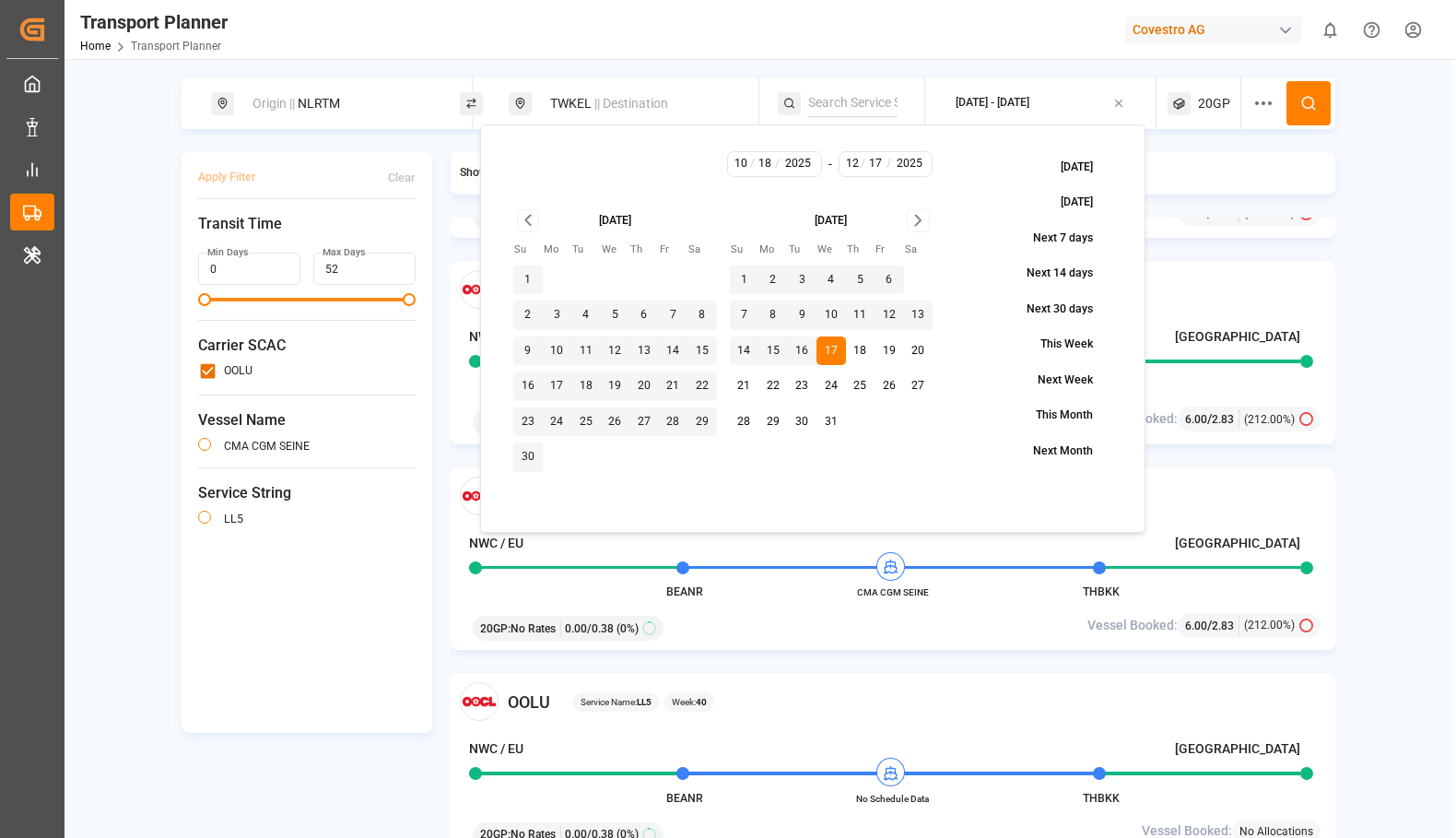
click at [528, 222] on icon "Go to previous month" at bounding box center [528, 219] width 21 height 22
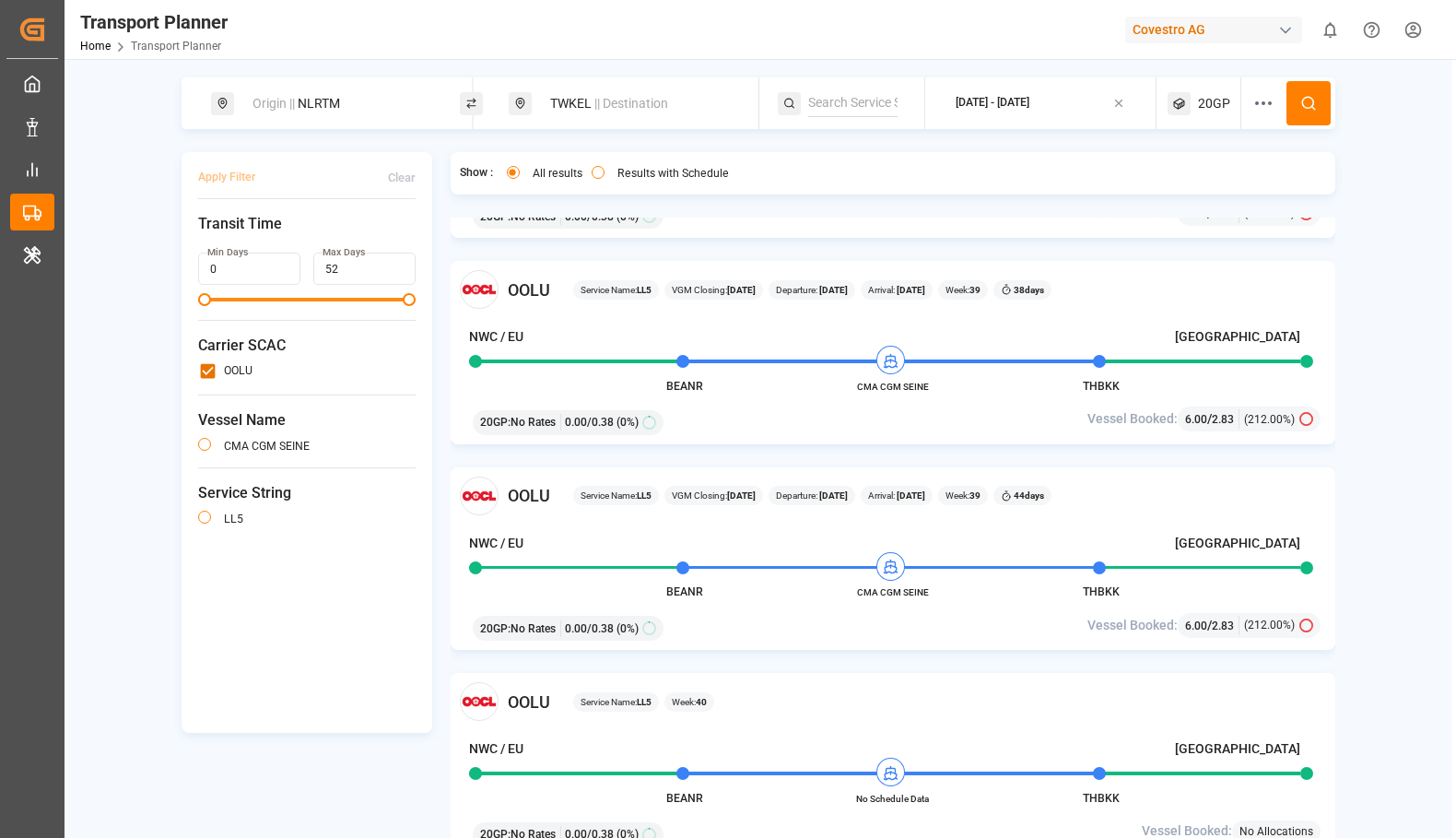
drag, startPoint x: 1083, startPoint y: 15, endPoint x: 828, endPoint y: 30, distance: 255.4
click at [828, 30] on div "Transport Planner Home Transport Planner Covestro AG 0 Notifications Only show …" at bounding box center [753, 29] width 1405 height 59
click at [1314, 103] on circle at bounding box center [1308, 103] width 11 height 11
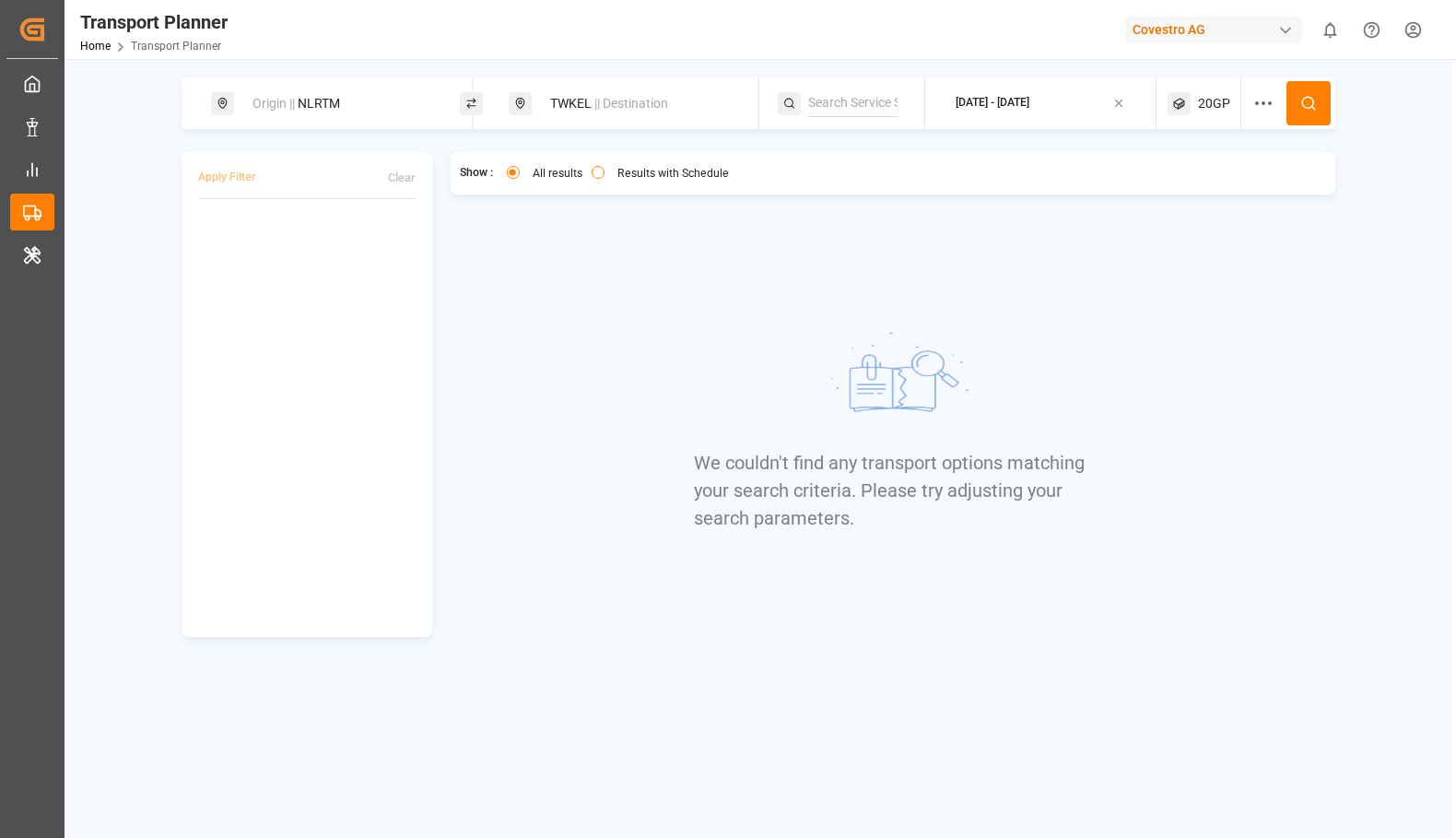
click at [1261, 111] on icon at bounding box center [1263, 103] width 22 height 22
click at [1277, 330] on icon "button" at bounding box center [1277, 328] width 13 height 13
click at [1303, 324] on span "Select Carrier SCAC..." at bounding box center [1252, 327] width 108 height 16
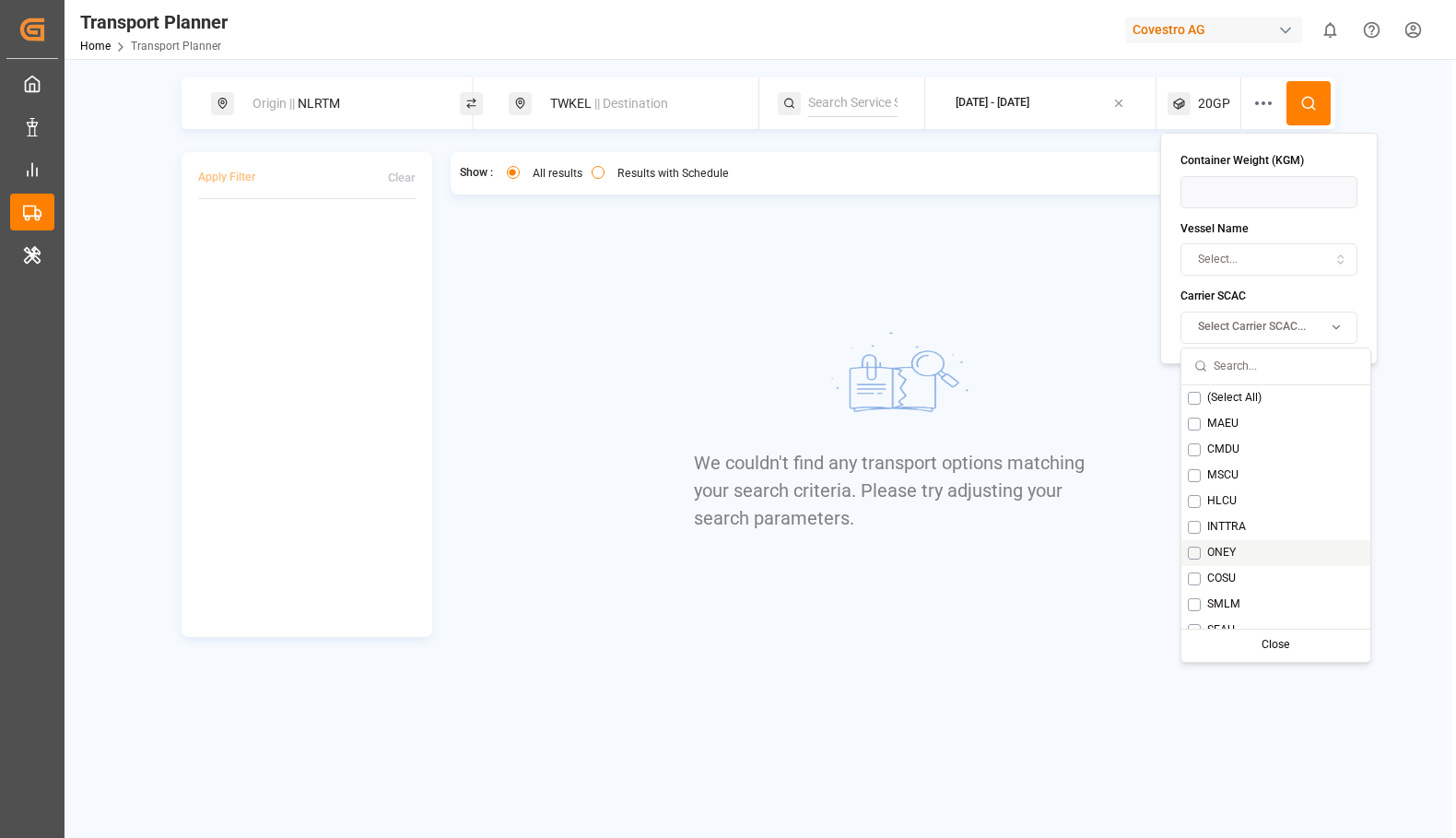
click at [1196, 552] on button "Suggestions" at bounding box center [1195, 553] width 13 height 13
click at [1162, 518] on div "Show : All results Results with Schedule We couldn't find any transport options…" at bounding box center [893, 394] width 885 height 485
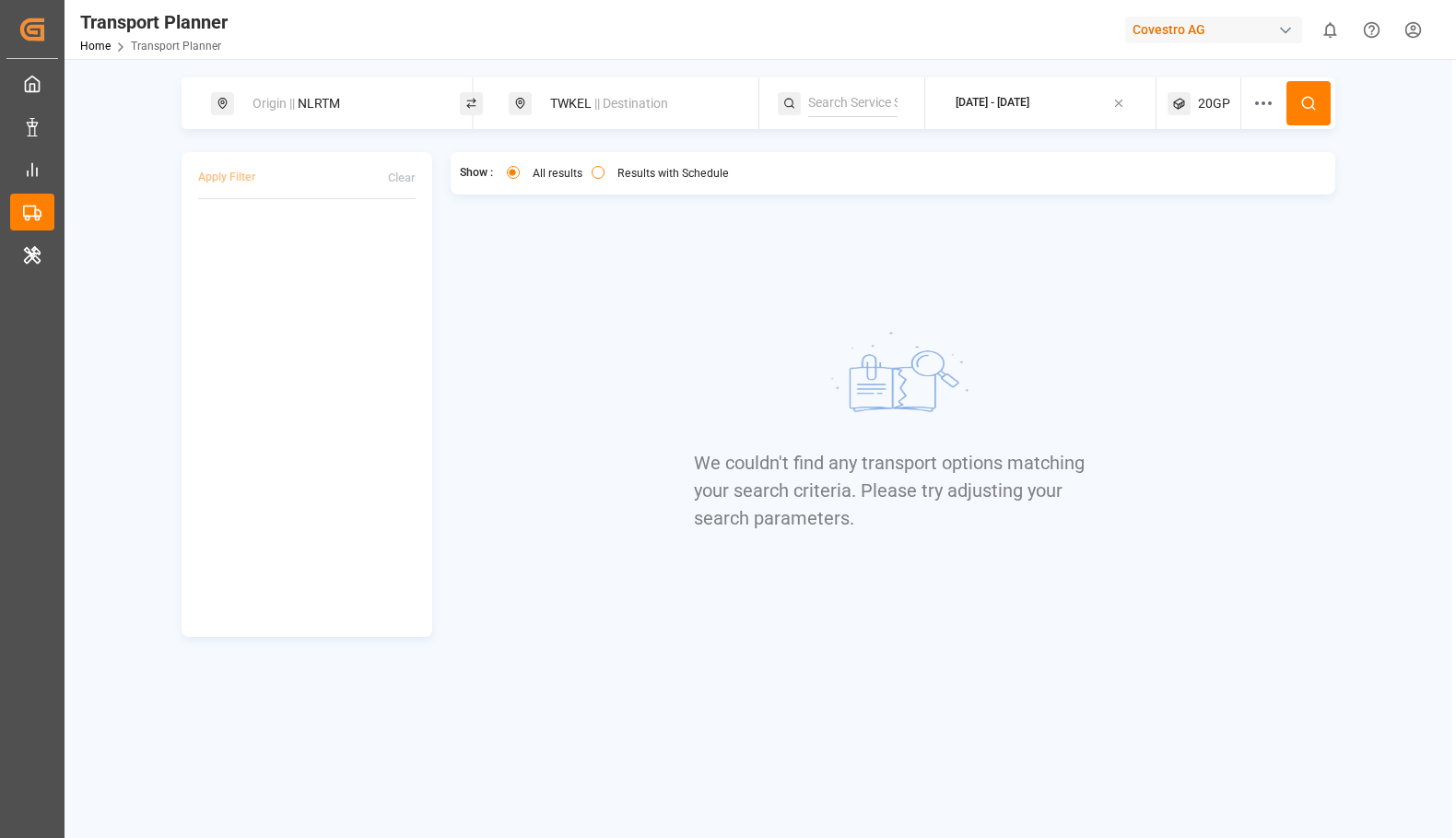
click at [1307, 107] on icon at bounding box center [1308, 103] width 16 height 16
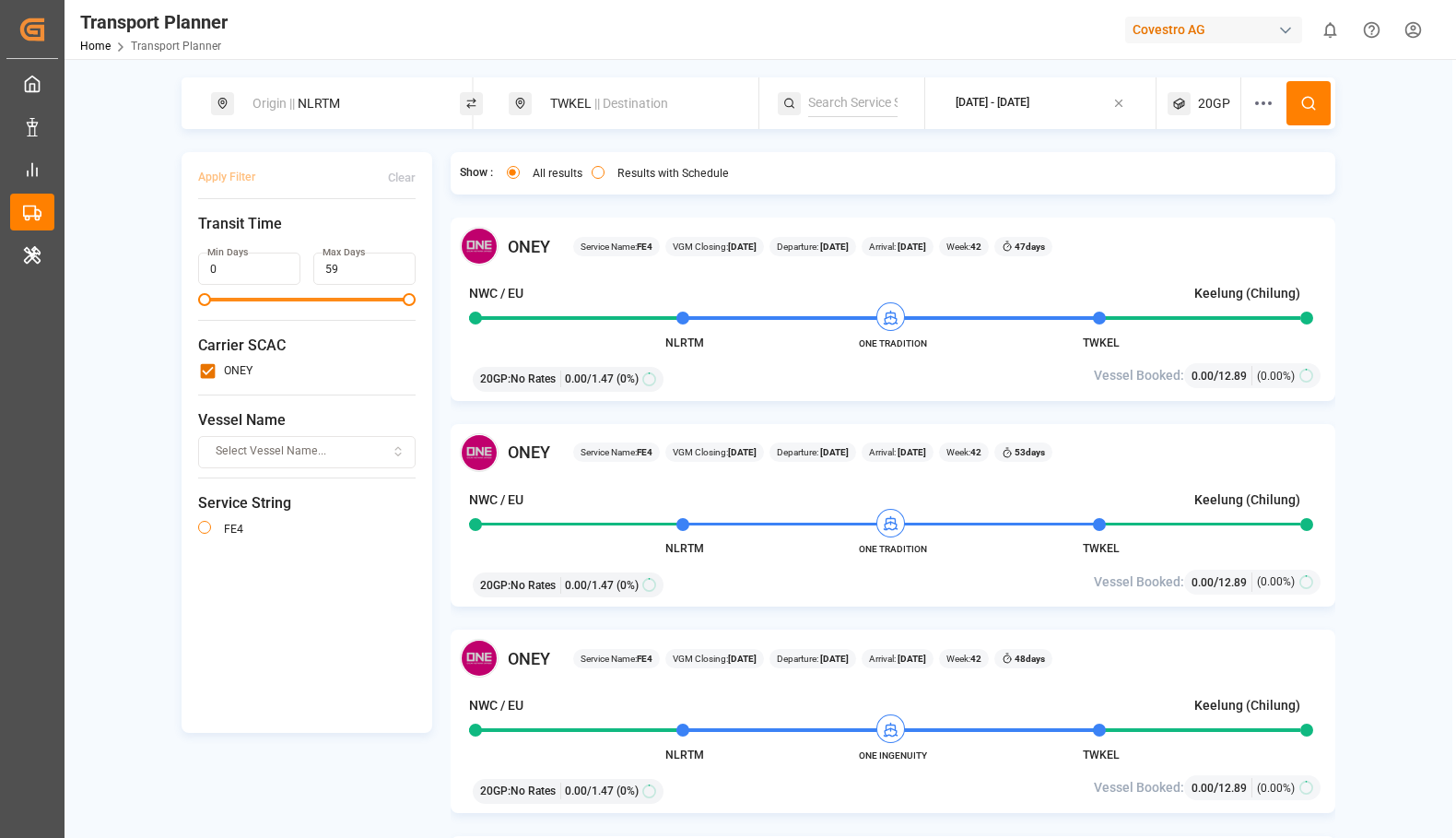
click at [276, 459] on span "Select Vessel Name..." at bounding box center [271, 451] width 110 height 16
click at [282, 546] on div "ONE INGENUITY" at bounding box center [314, 548] width 231 height 26
click at [207, 179] on button "Apply Filter" at bounding box center [227, 178] width 57 height 32
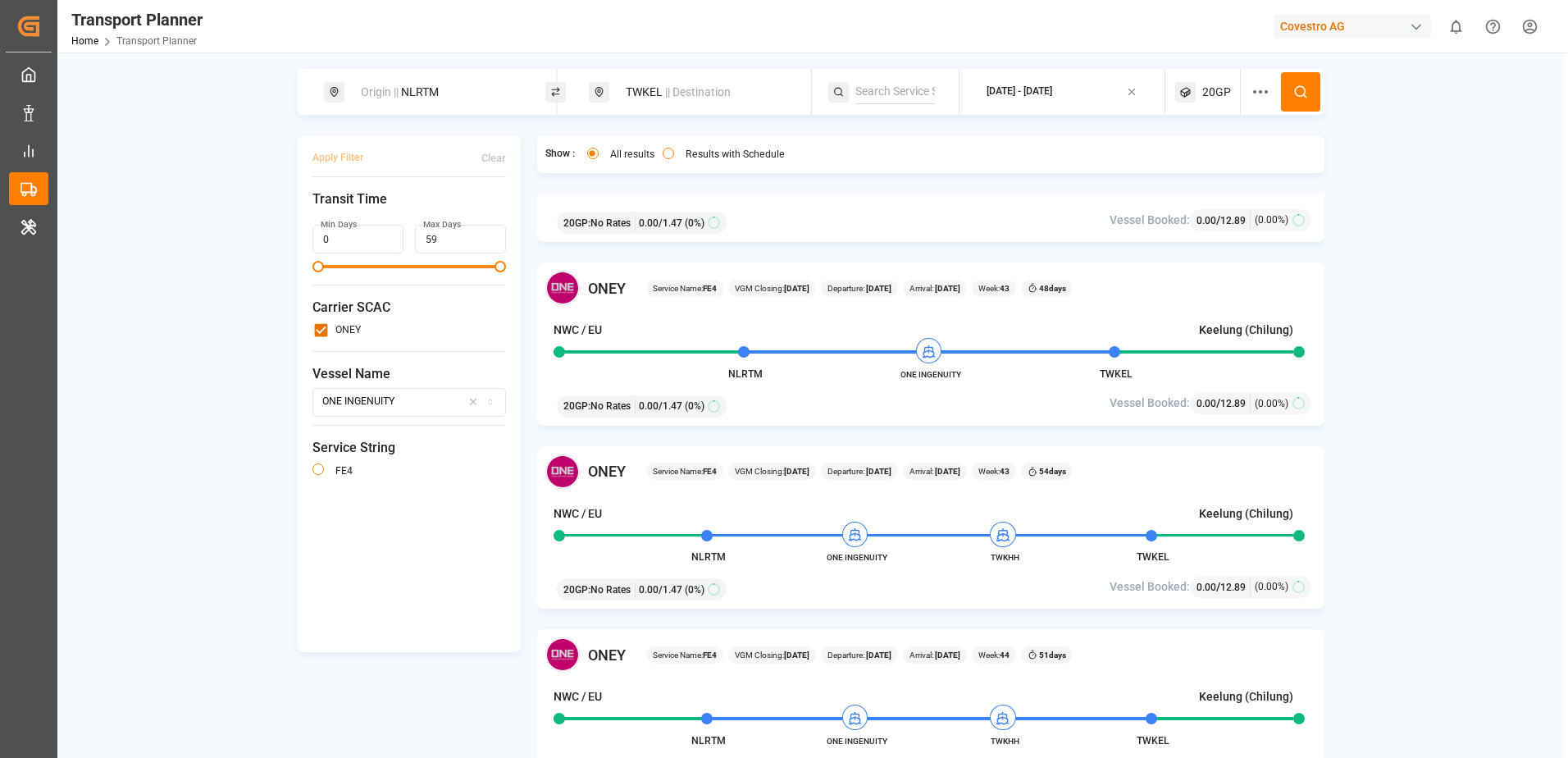
scroll to position [1072, 0]
